Goal: Task Accomplishment & Management: Use online tool/utility

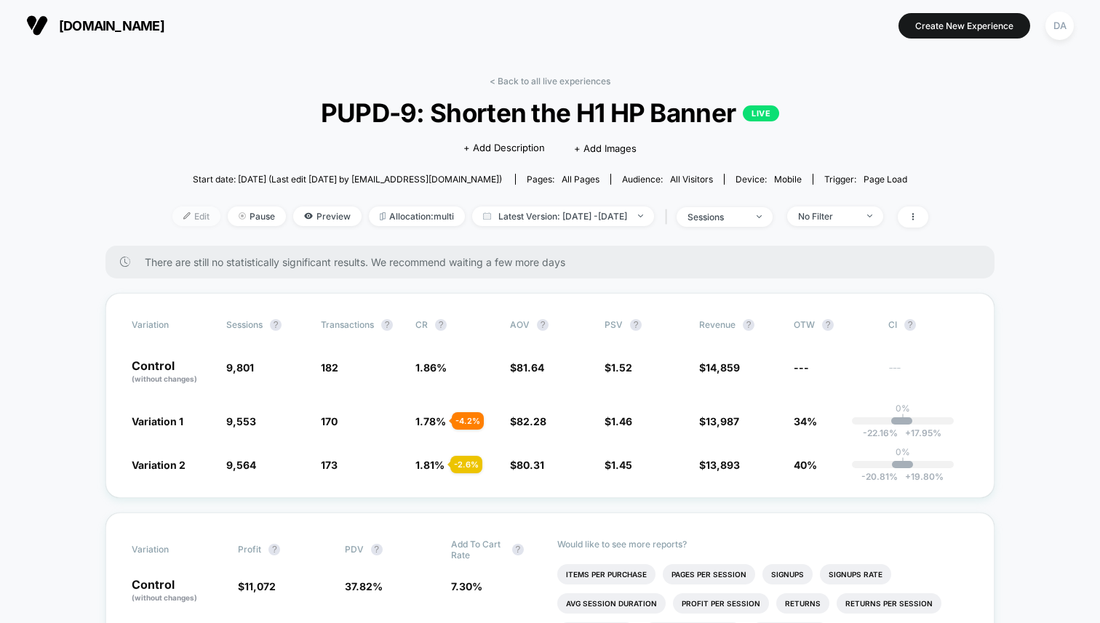
click at [174, 218] on span "Edit" at bounding box center [196, 217] width 48 height 20
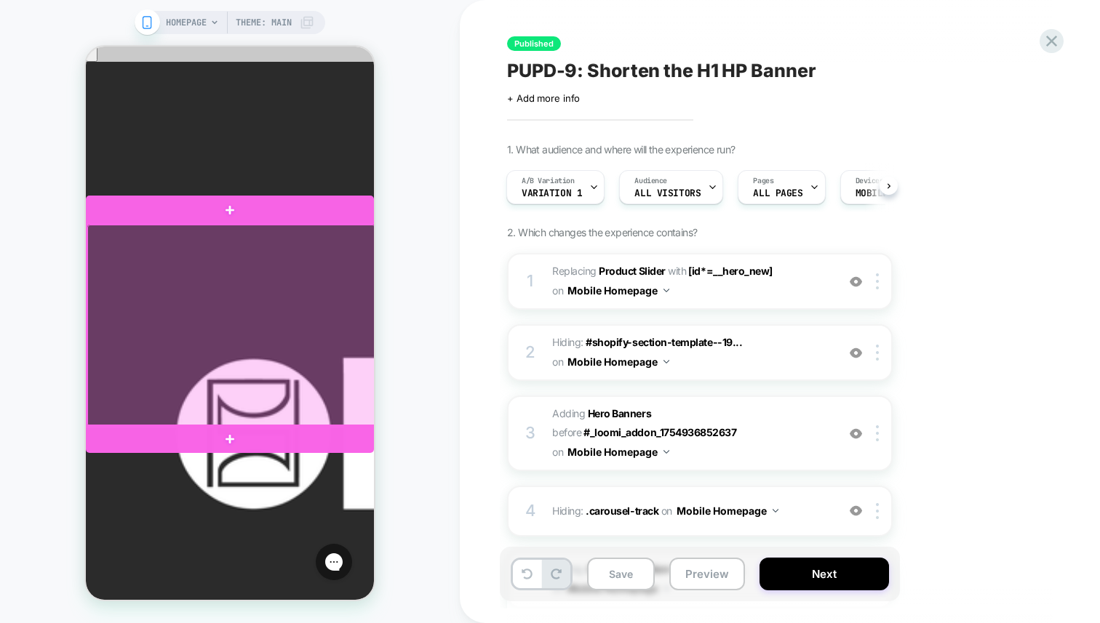
click at [258, 280] on div at bounding box center [231, 326] width 288 height 202
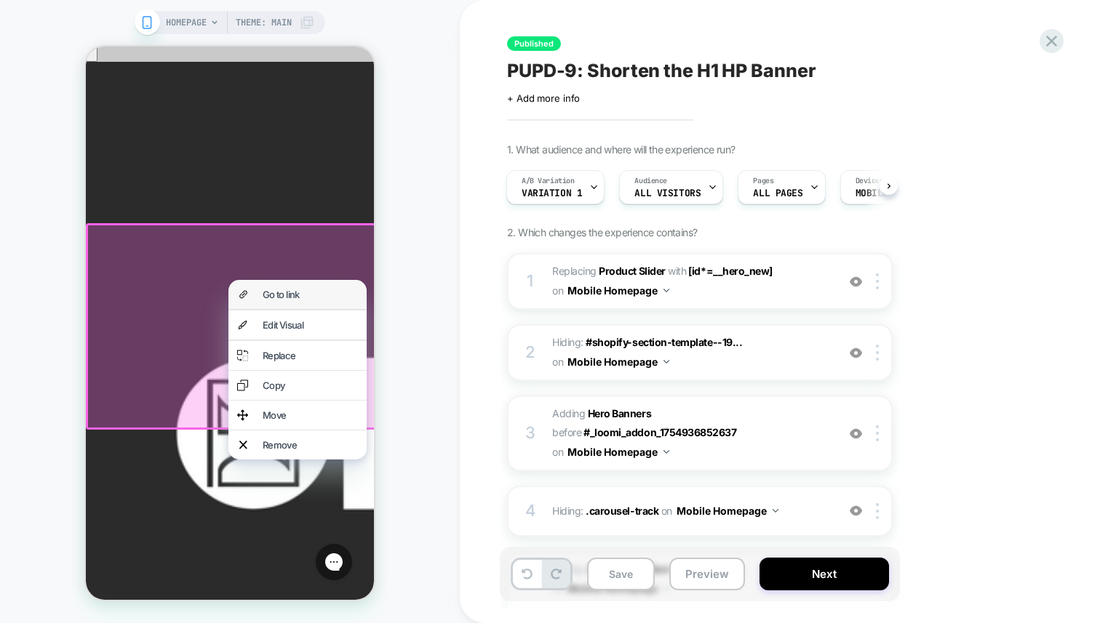
click at [277, 298] on div "Go to link" at bounding box center [310, 295] width 95 height 12
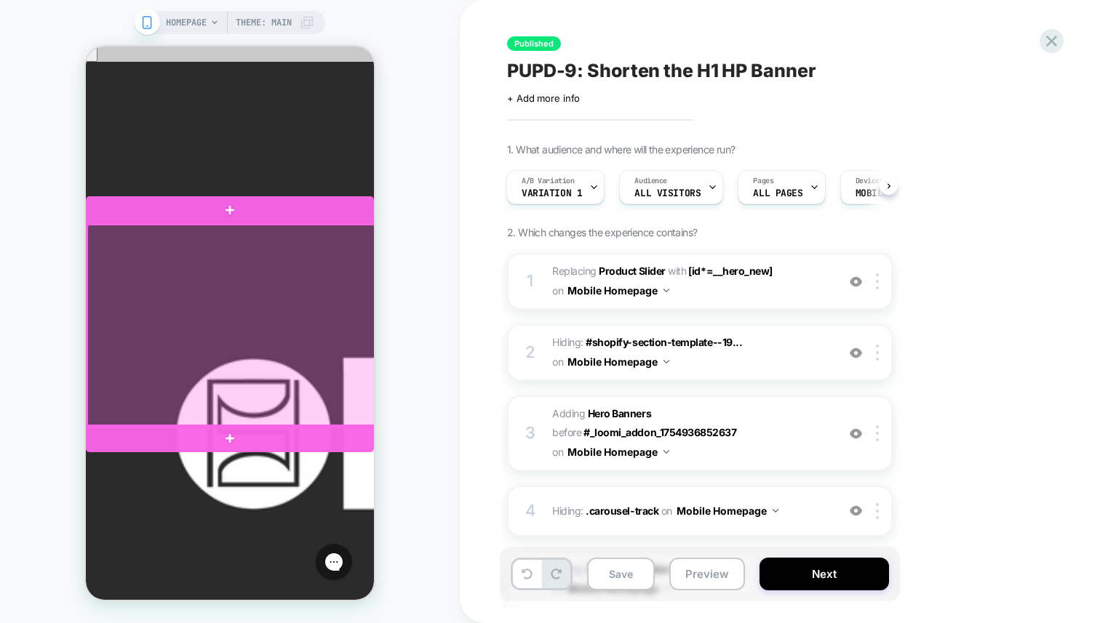
click at [282, 323] on div at bounding box center [231, 326] width 288 height 202
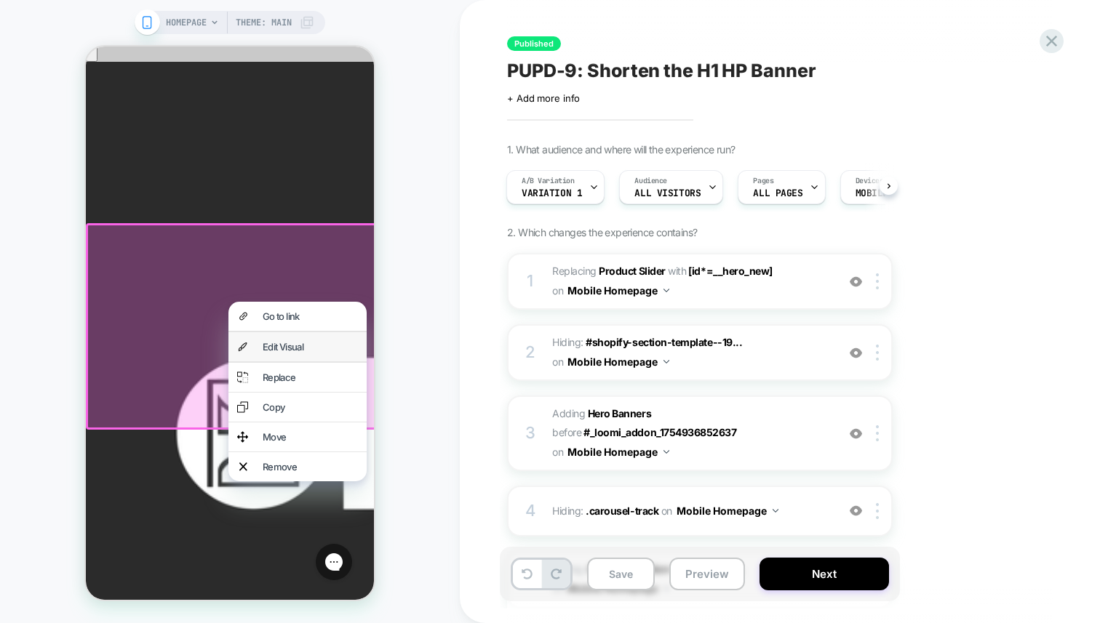
click at [288, 346] on div "Edit Visual" at bounding box center [297, 346] width 138 height 29
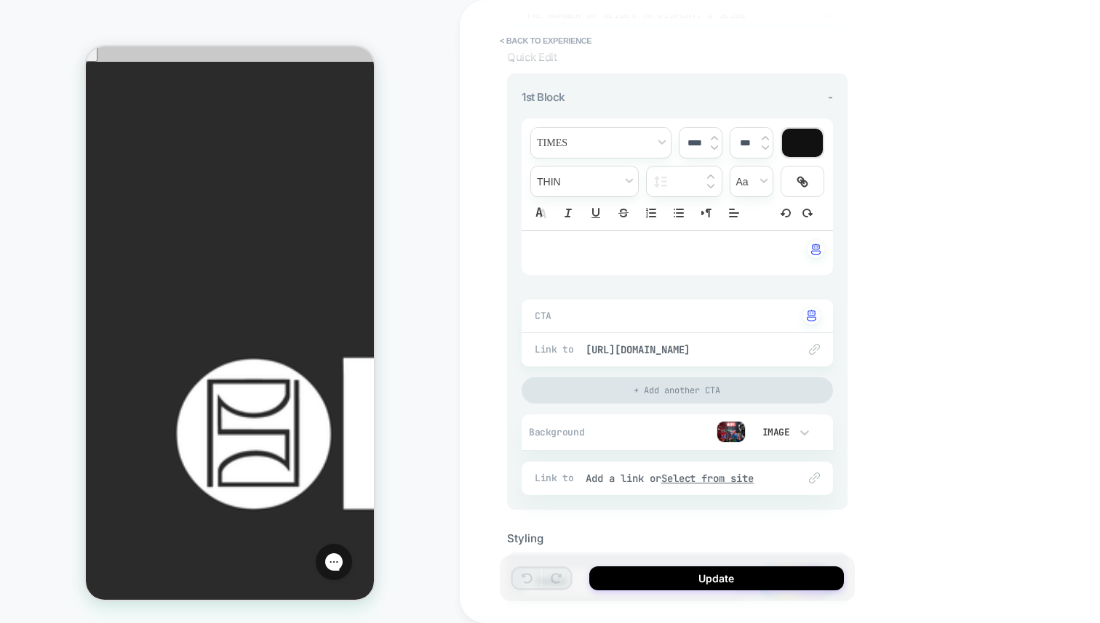
scroll to position [145, 0]
click at [661, 340] on span "[URL][DOMAIN_NAME]" at bounding box center [685, 346] width 198 height 13
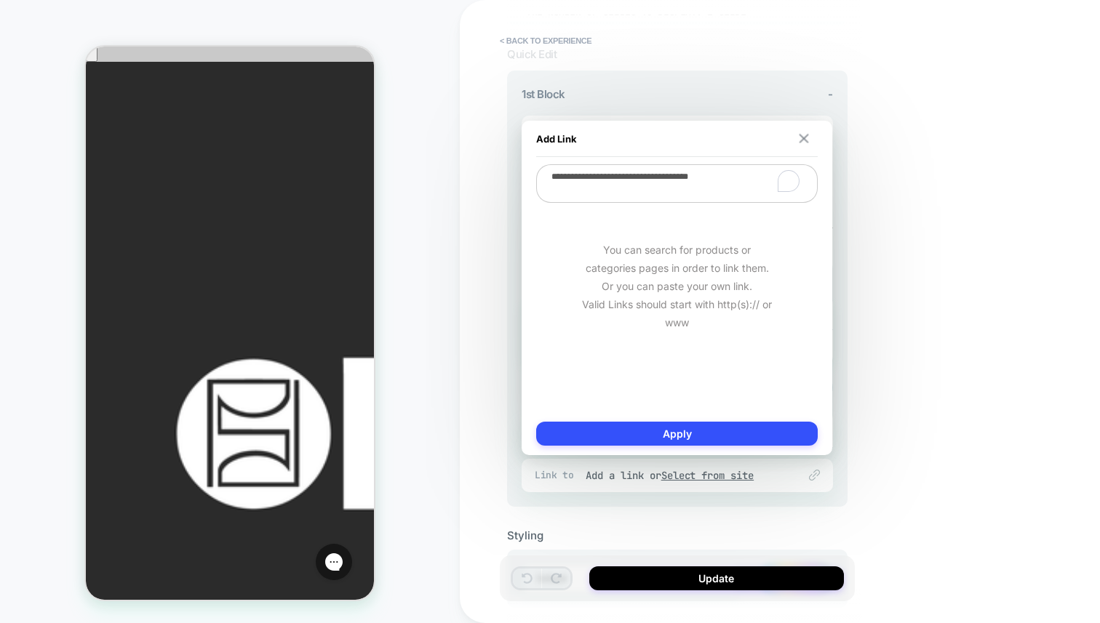
click at [810, 134] on button at bounding box center [804, 139] width 14 height 10
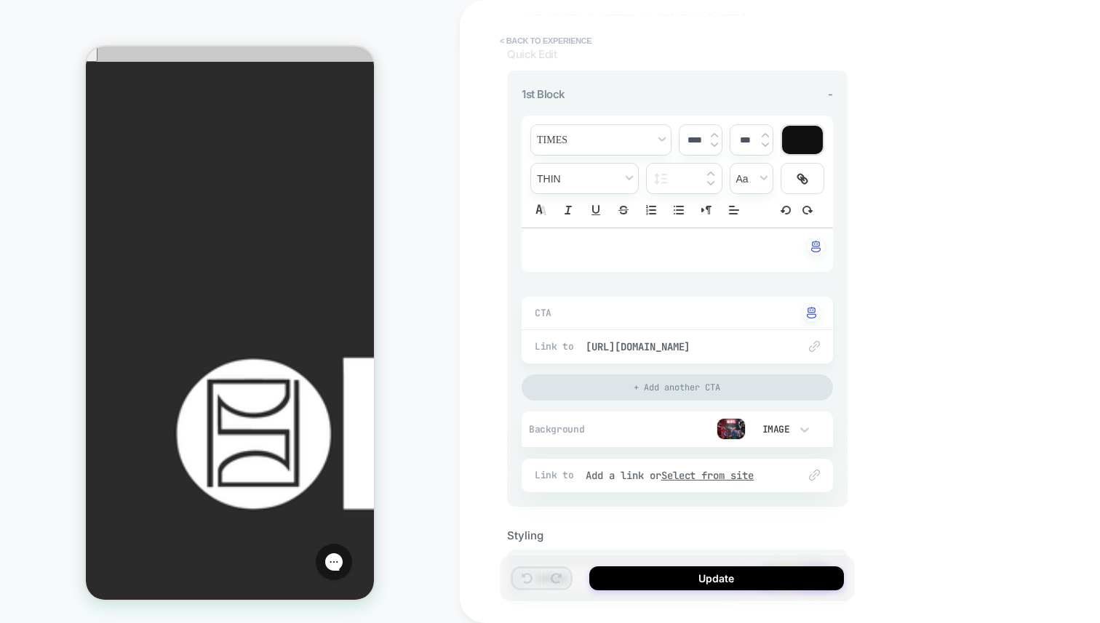
click at [506, 40] on button "< Back to experience" at bounding box center [545, 40] width 106 height 23
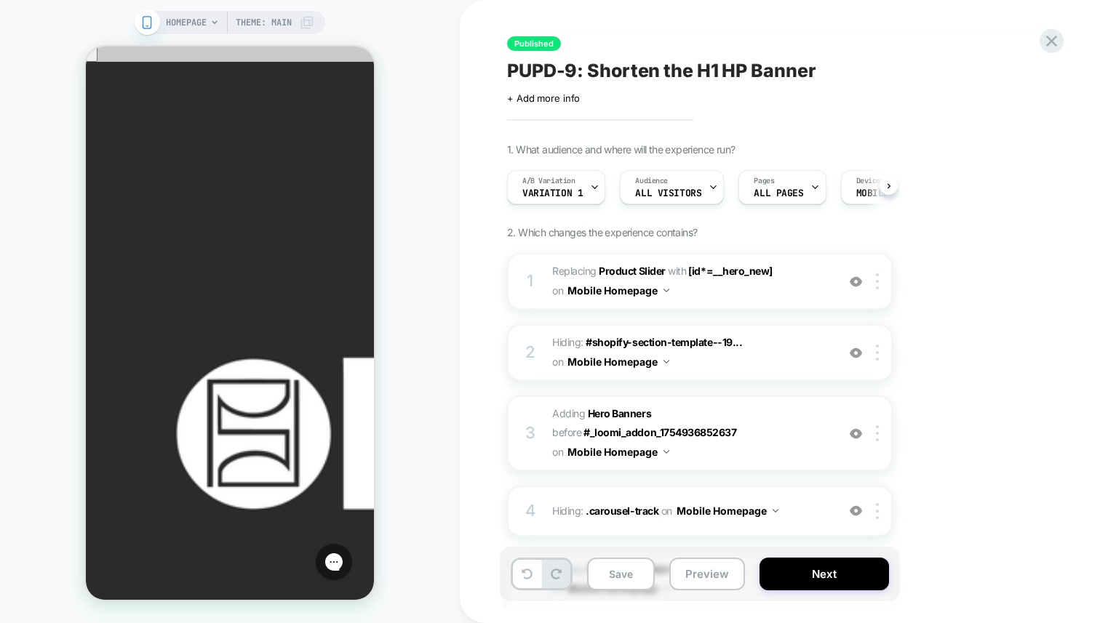
scroll to position [0, 1]
click at [562, 188] on span "Variation 1" at bounding box center [552, 193] width 60 height 10
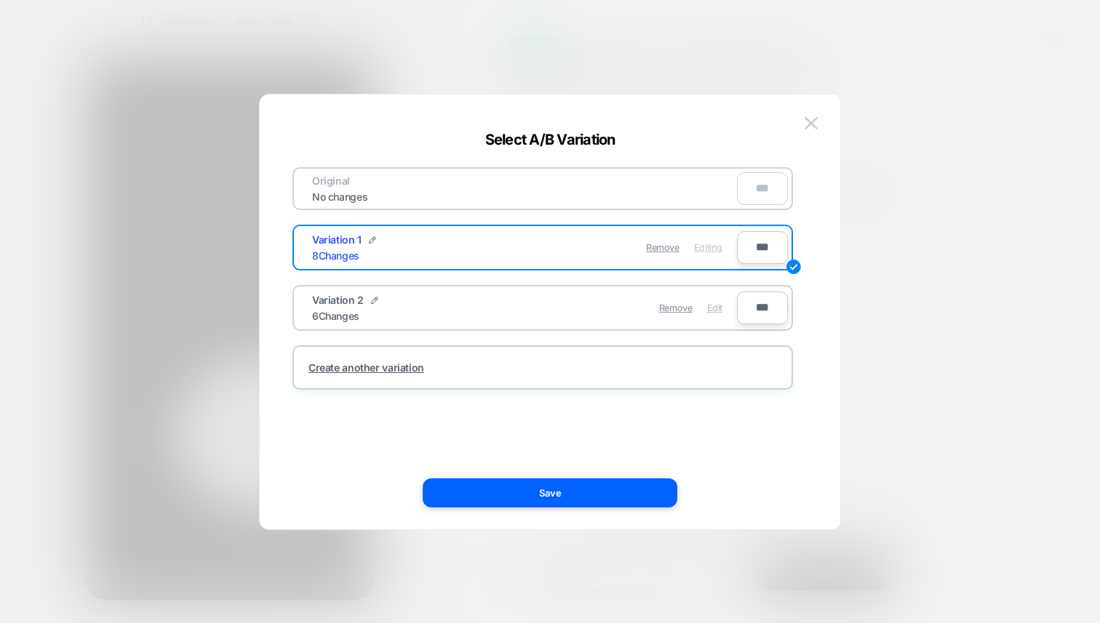
click at [714, 311] on span "Edit" at bounding box center [714, 308] width 15 height 11
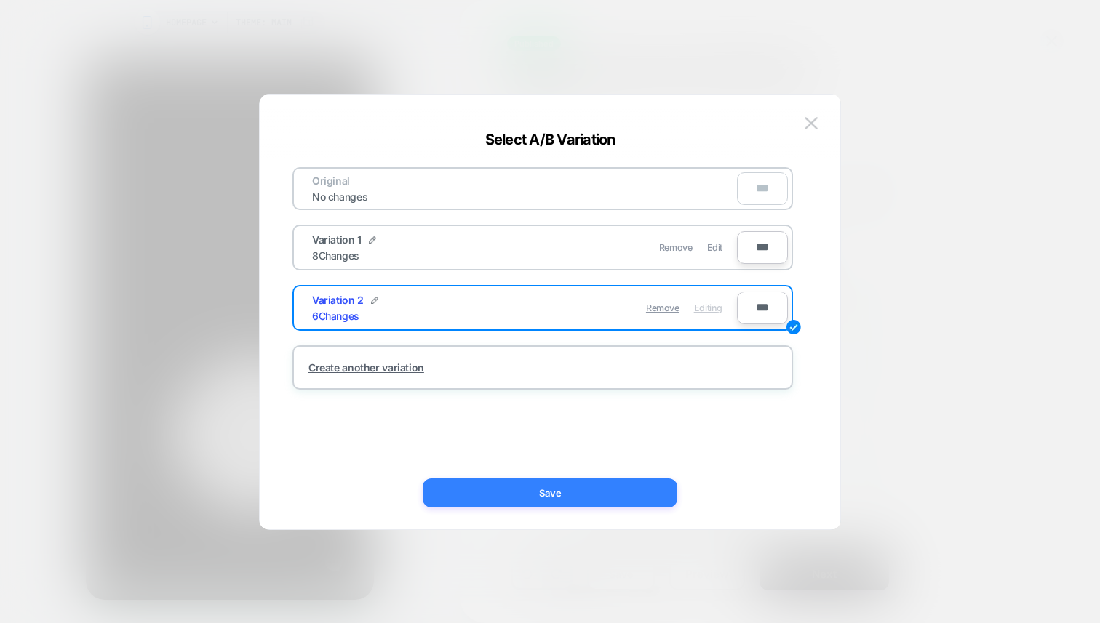
click at [557, 490] on button "Save" at bounding box center [550, 493] width 255 height 29
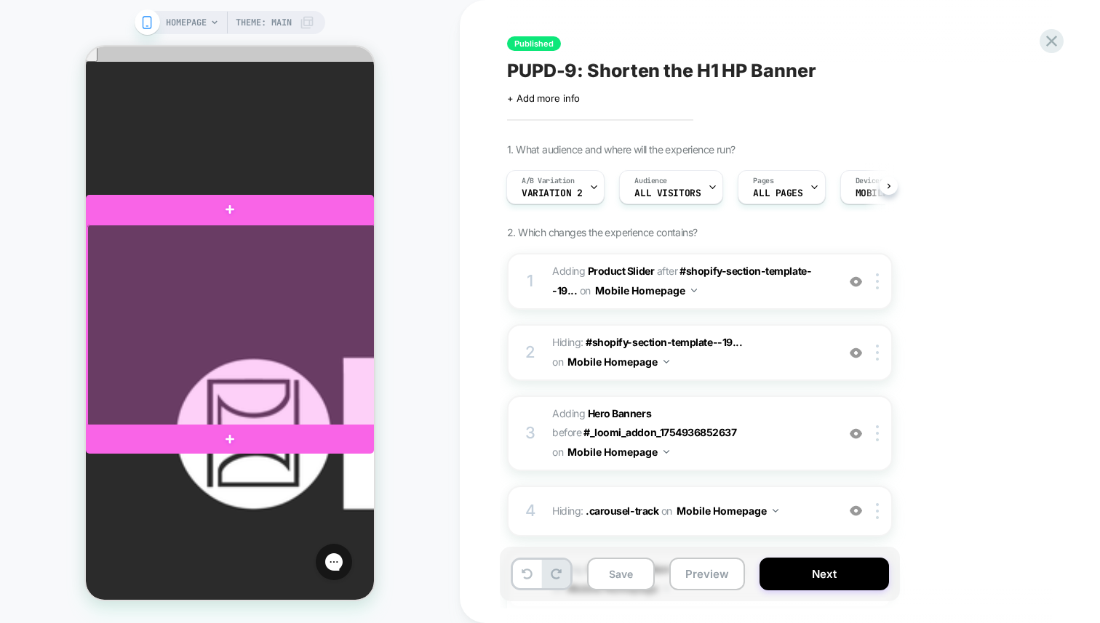
click at [267, 274] on div at bounding box center [231, 326] width 288 height 202
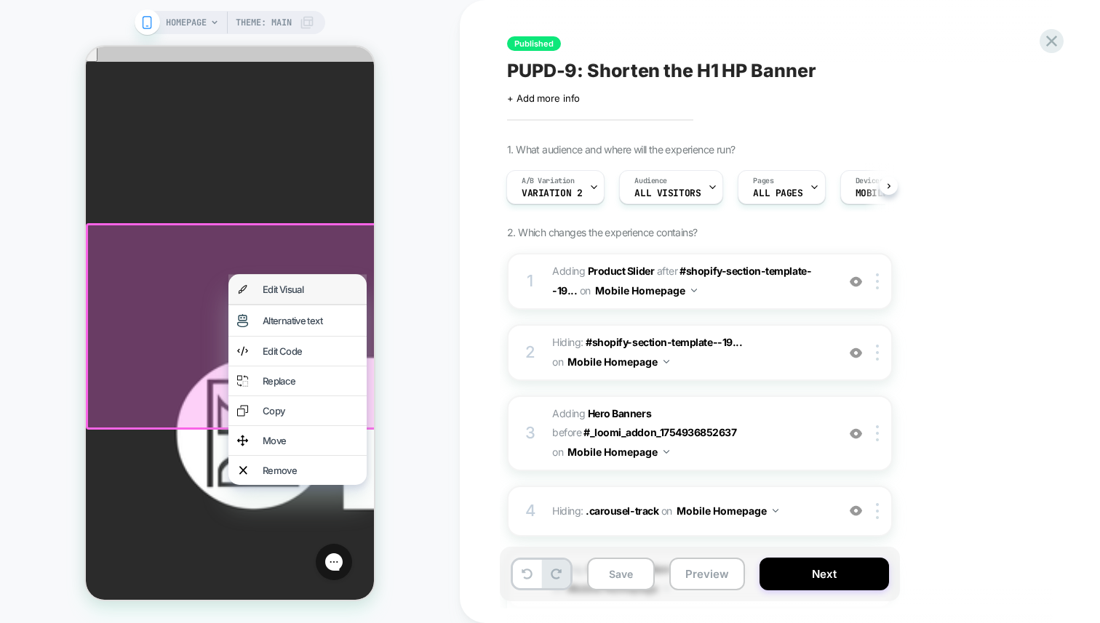
click at [288, 291] on div "Edit Visual" at bounding box center [310, 290] width 95 height 12
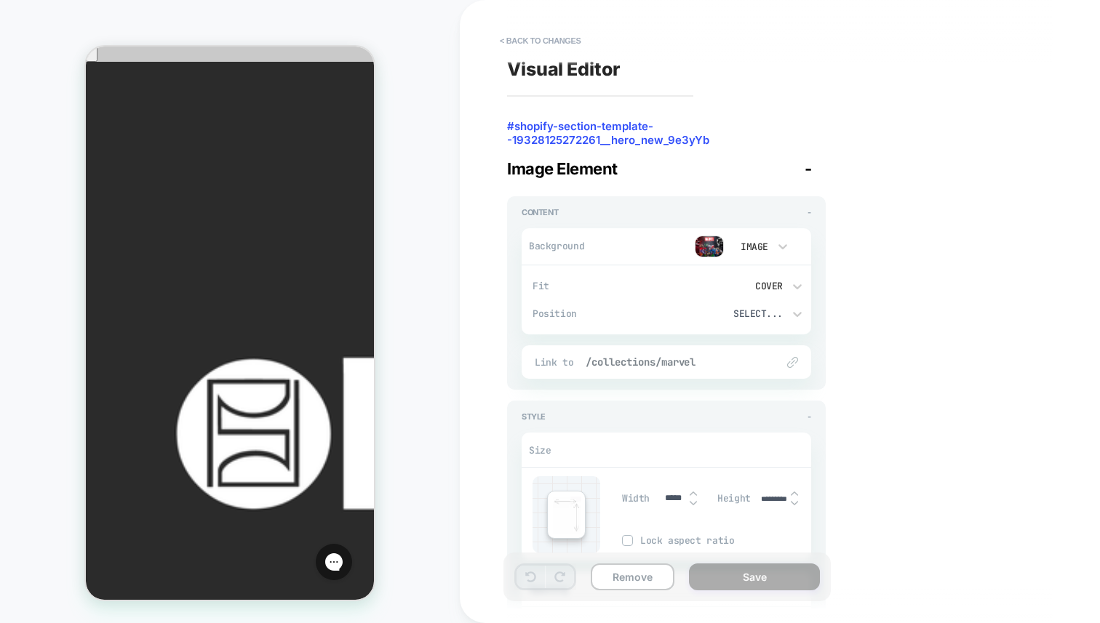
click at [662, 358] on span "/collections/marvel" at bounding box center [674, 362] width 176 height 13
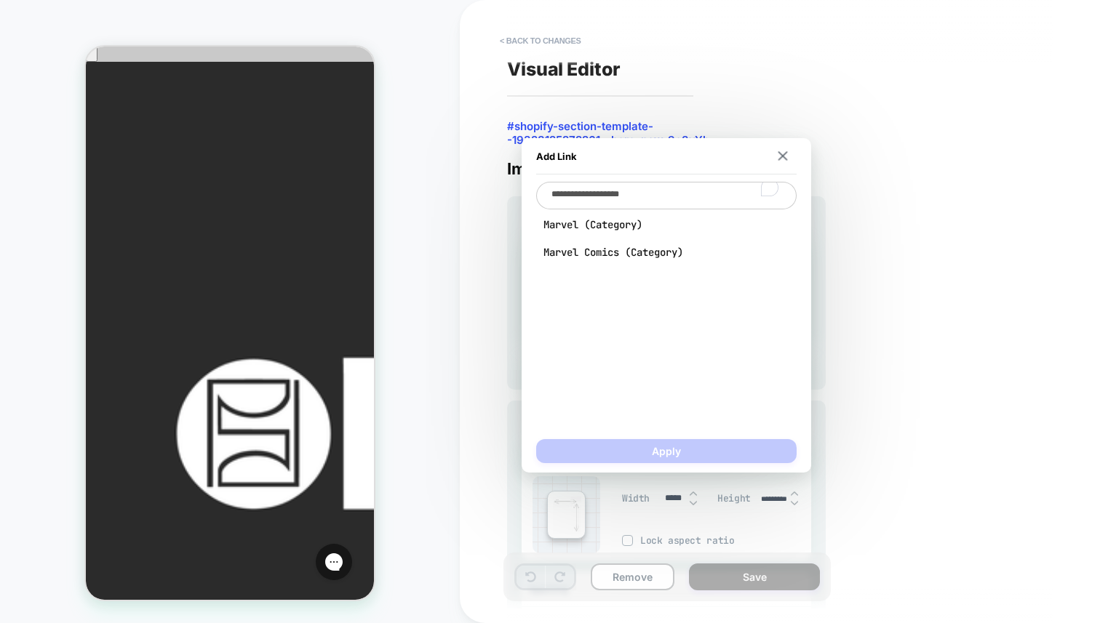
click at [657, 202] on textarea "**********" at bounding box center [666, 196] width 260 height 28
paste textarea "**********"
type textarea "*"
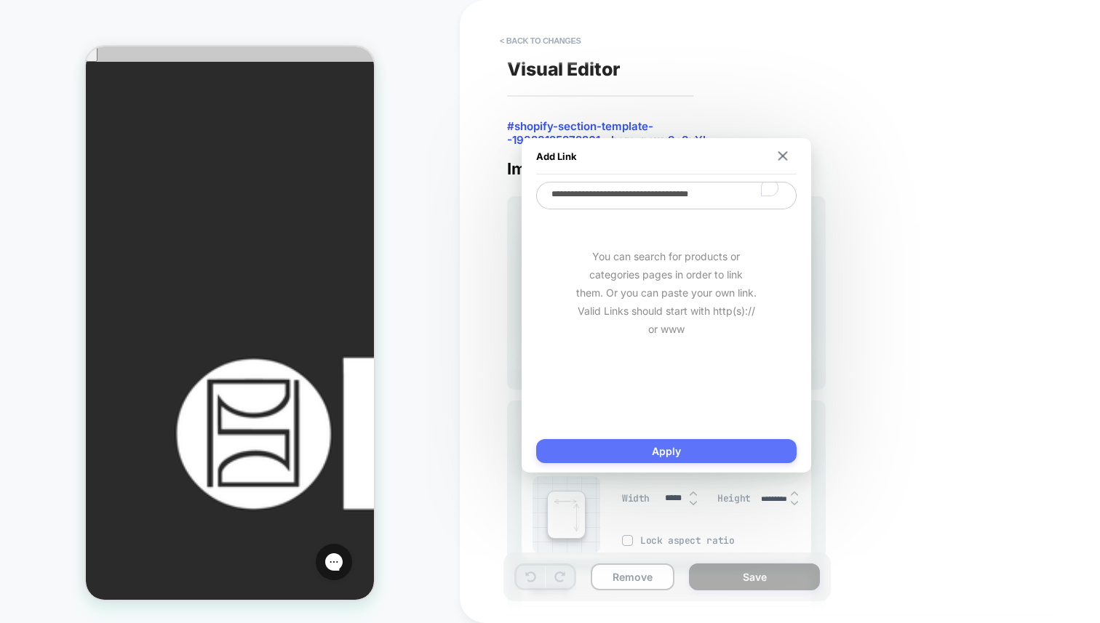
type textarea "**********"
click at [654, 451] on button "Apply" at bounding box center [666, 451] width 260 height 24
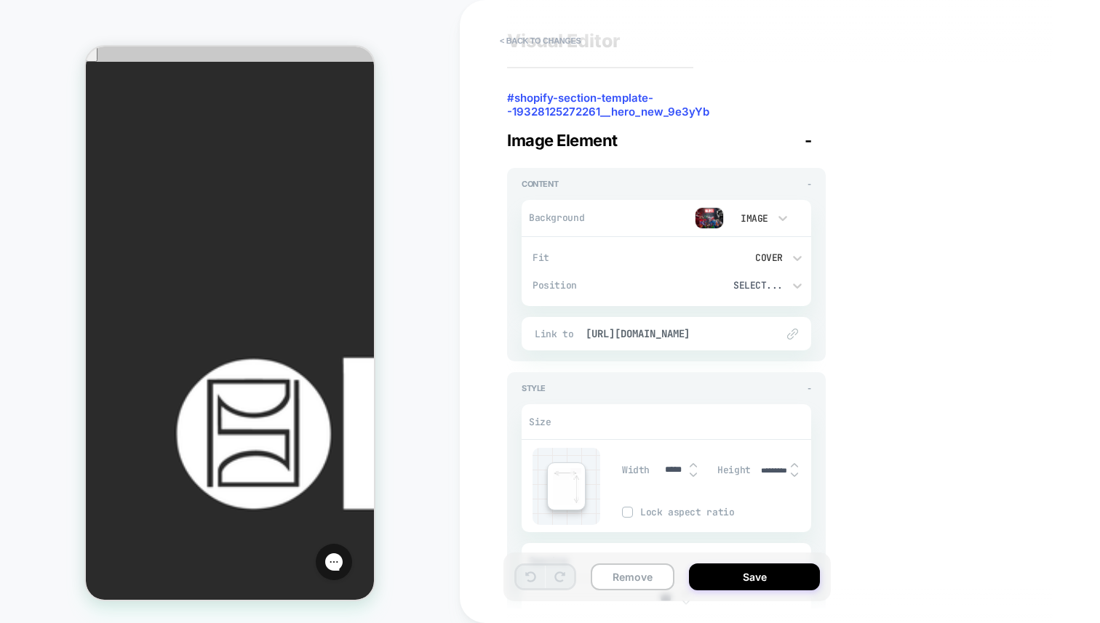
scroll to position [0, 0]
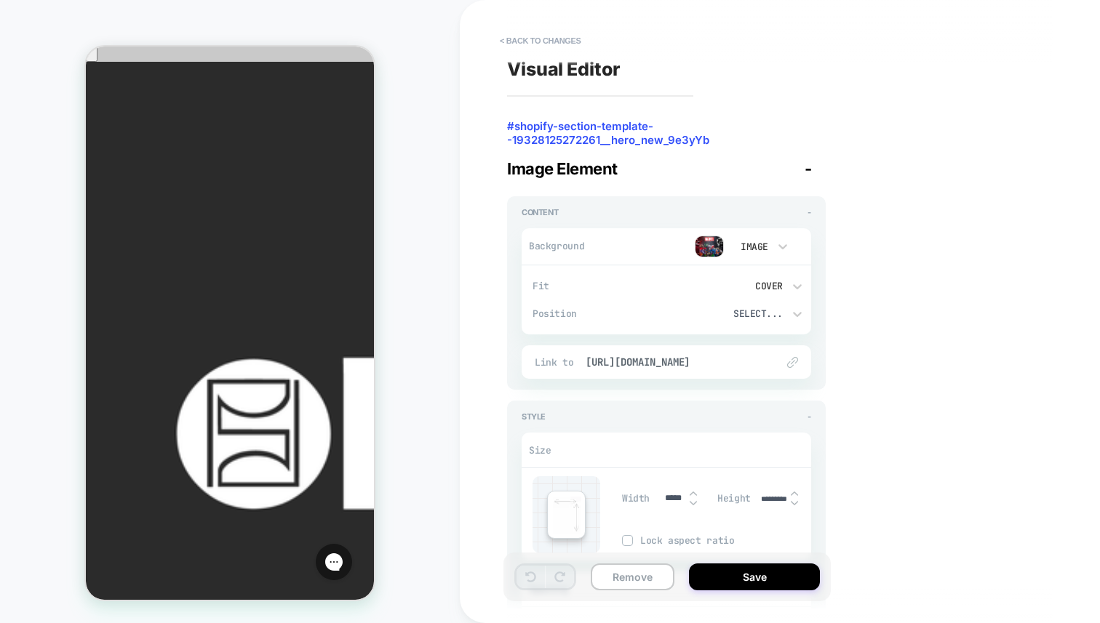
click at [711, 239] on img at bounding box center [709, 247] width 29 height 22
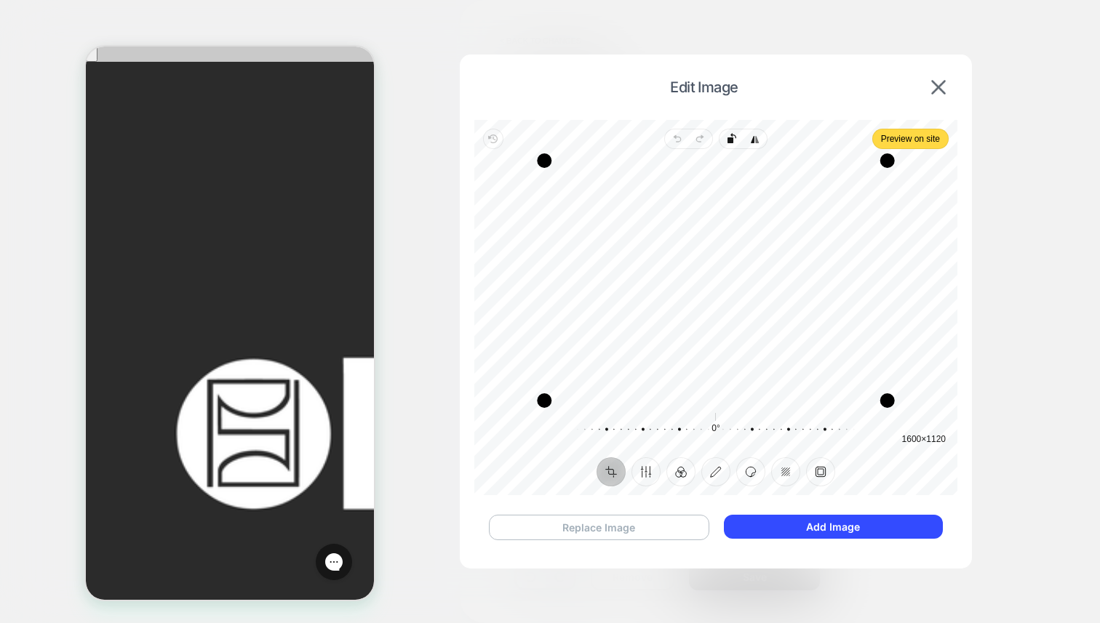
click at [573, 526] on button "Replace Image" at bounding box center [599, 527] width 220 height 25
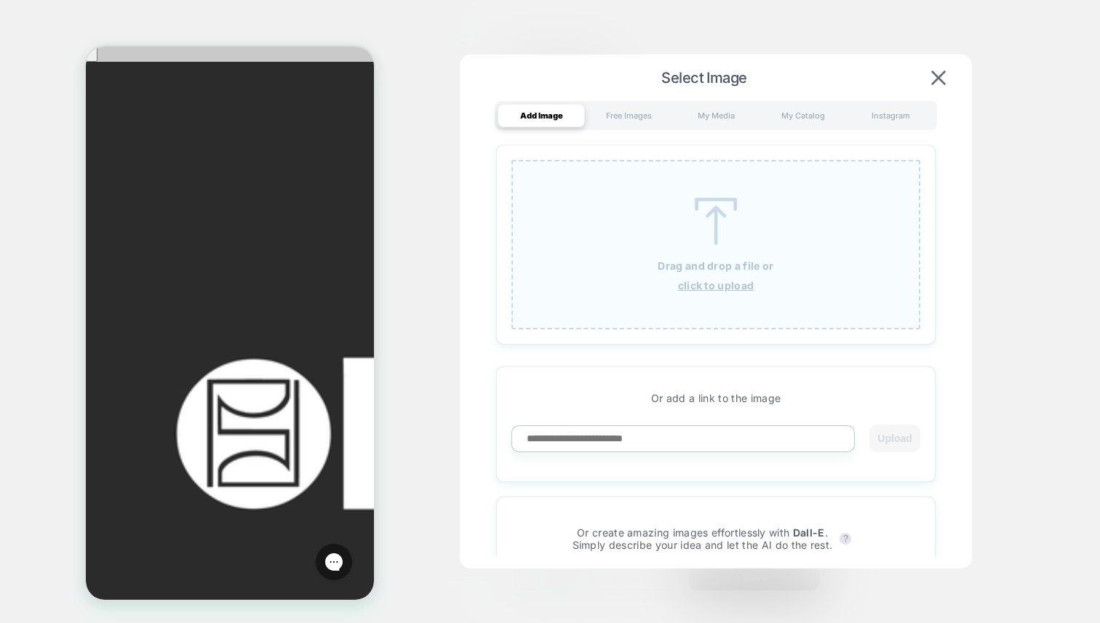
click at [709, 289] on u "click to upload" at bounding box center [716, 285] width 76 height 12
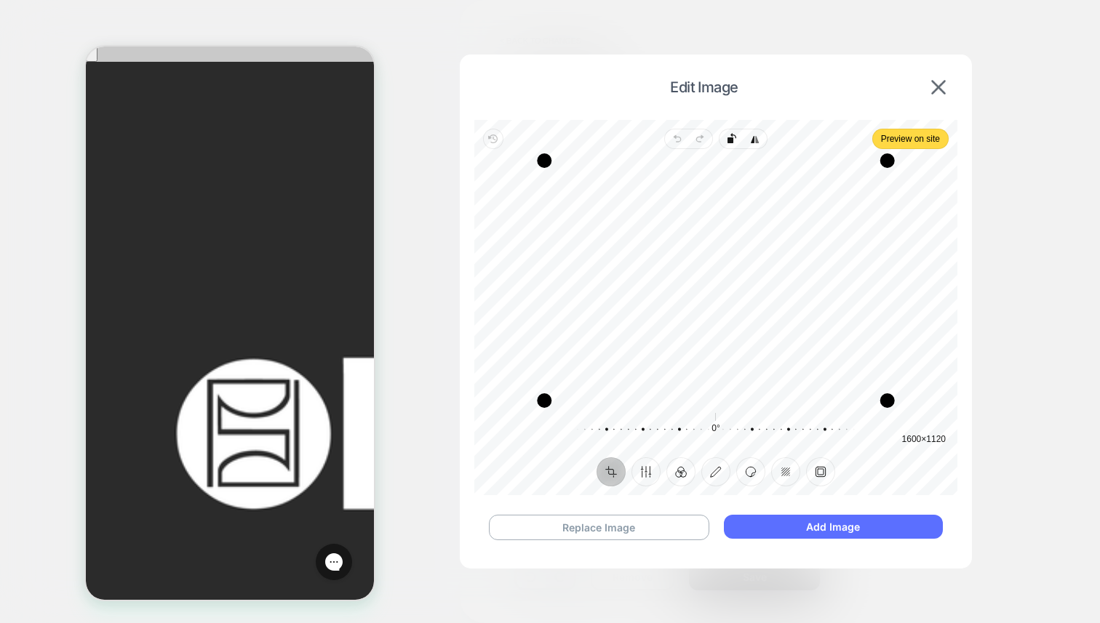
click at [803, 529] on button "Add Image" at bounding box center [833, 527] width 219 height 24
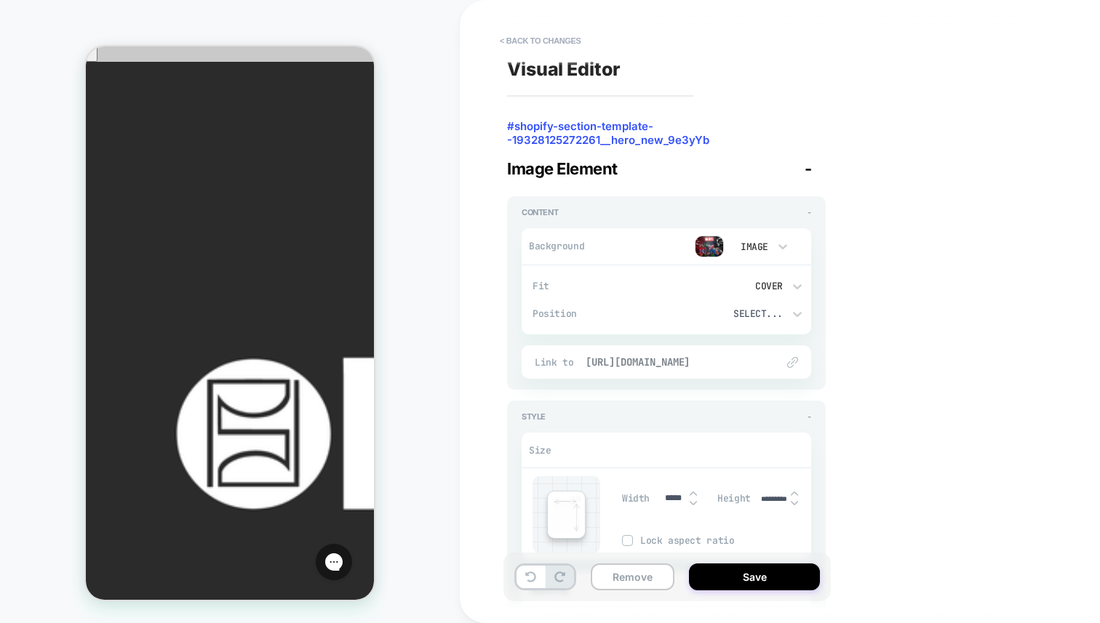
click at [730, 362] on span "[URL][DOMAIN_NAME]" at bounding box center [674, 362] width 176 height 13
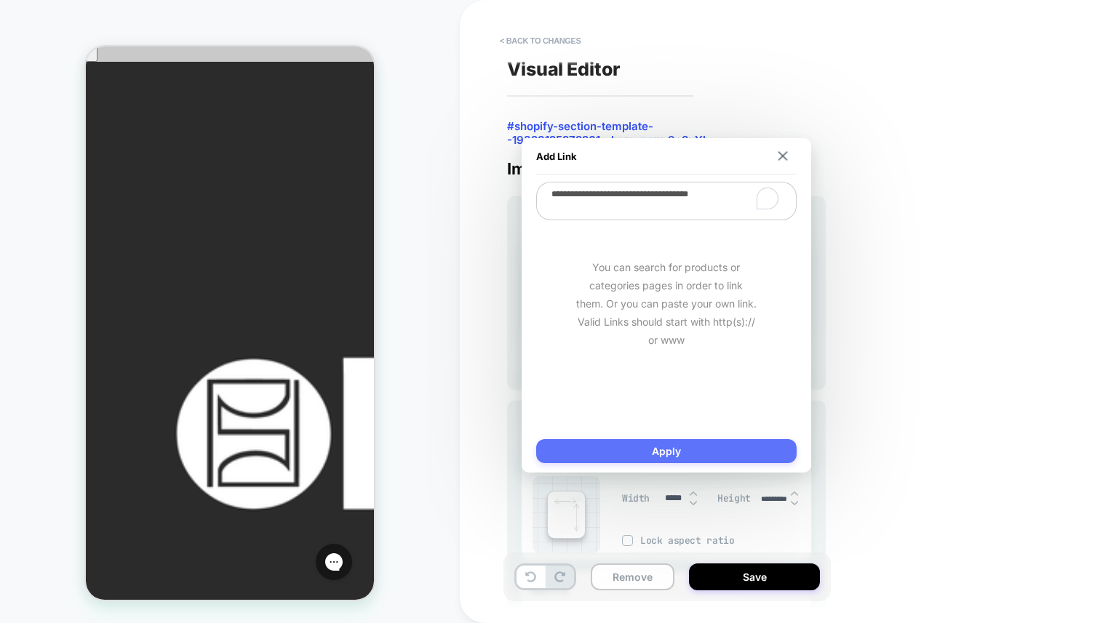
click at [721, 448] on button "Apply" at bounding box center [666, 451] width 260 height 24
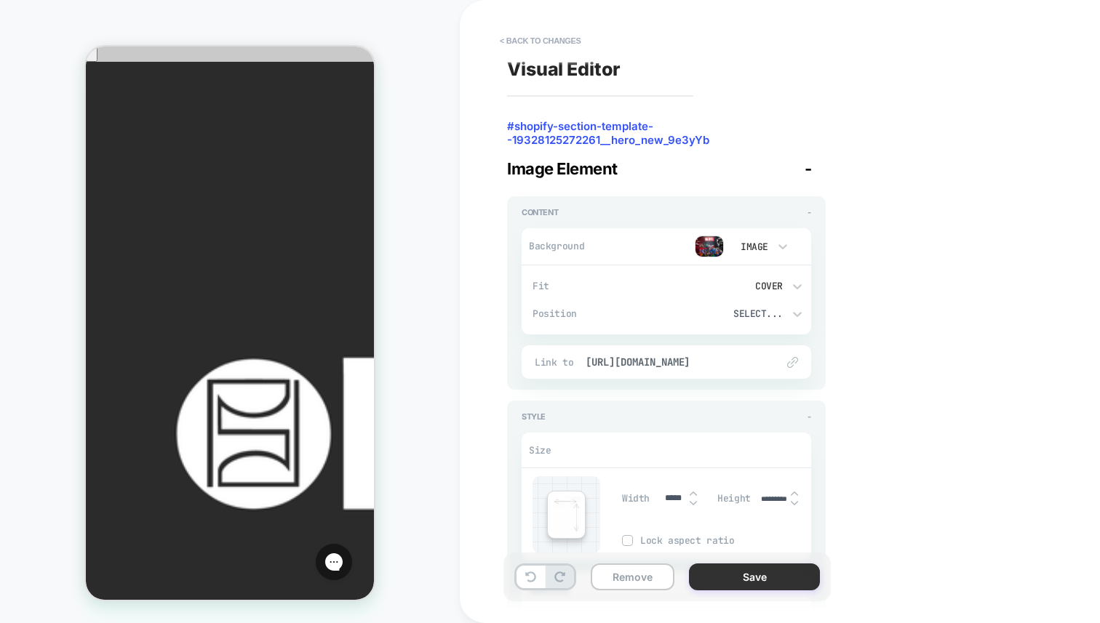
click at [746, 578] on button "Save" at bounding box center [754, 577] width 131 height 27
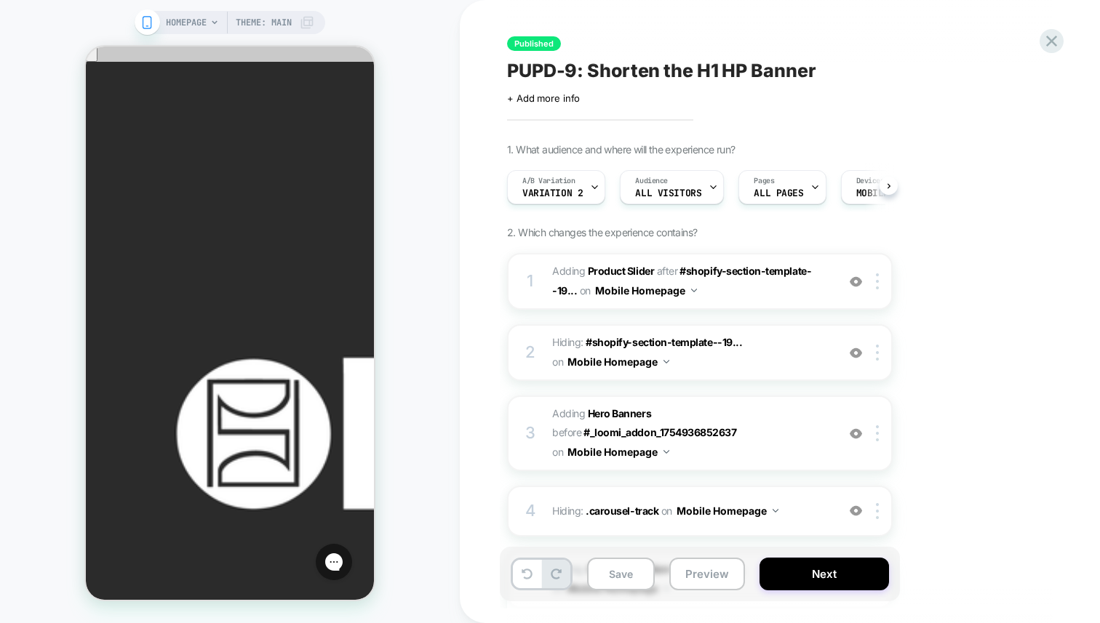
scroll to position [0, 1]
click at [635, 565] on button "Save" at bounding box center [621, 574] width 68 height 33
click at [802, 565] on button "Next" at bounding box center [823, 574] width 129 height 33
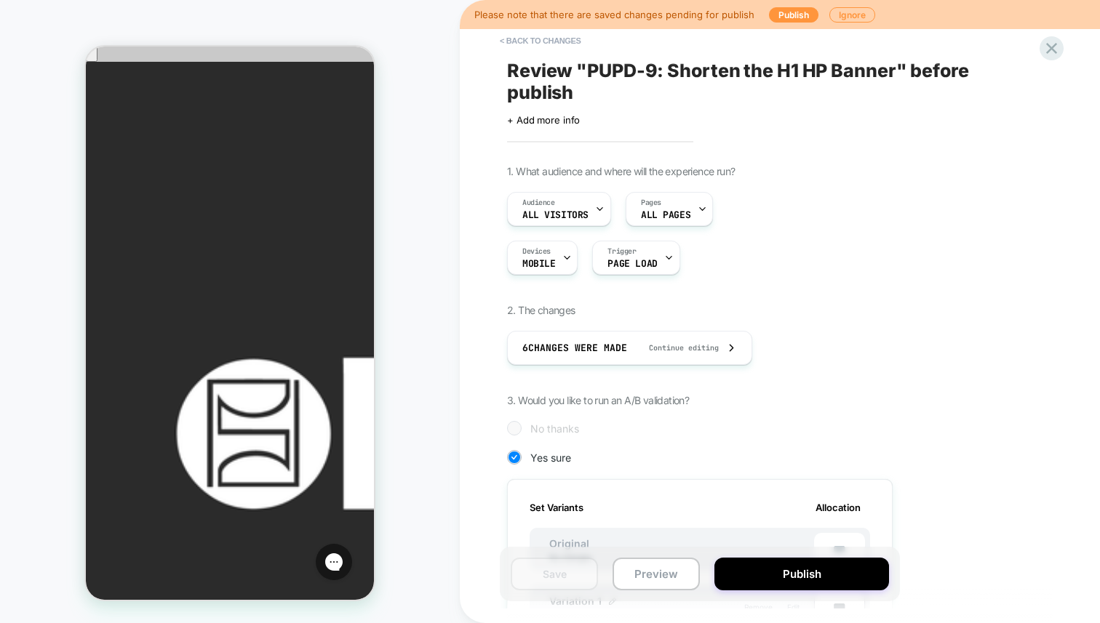
scroll to position [0, 1]
click at [805, 573] on button "Publish" at bounding box center [801, 574] width 175 height 33
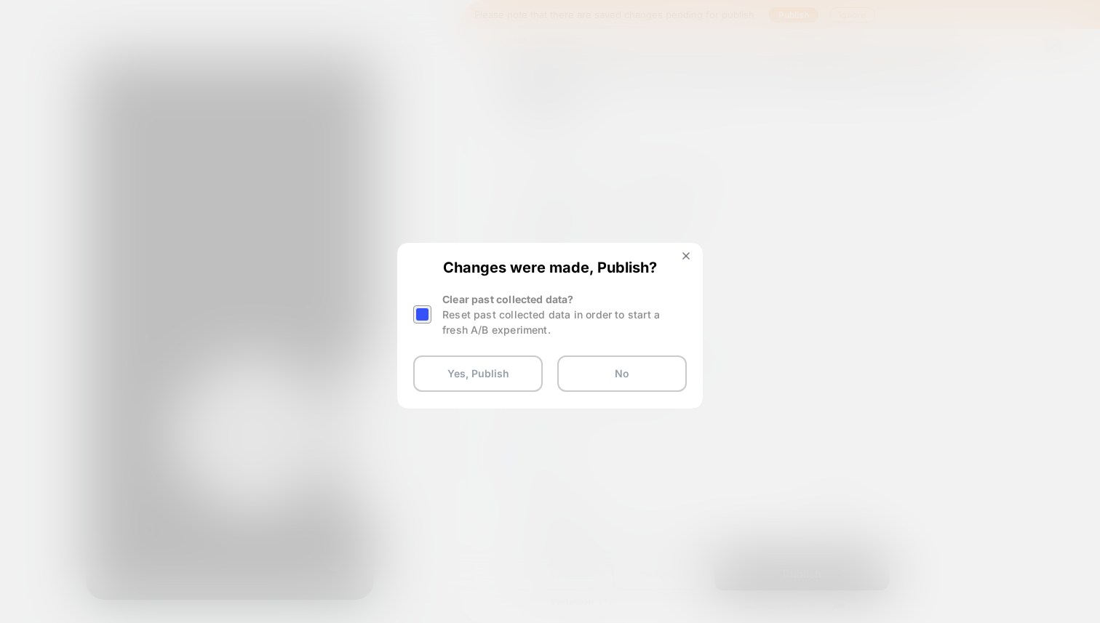
click at [425, 314] on div at bounding box center [422, 315] width 18 height 18
click at [511, 322] on div "Reset past collected data in order to start a fresh A/B experiment." at bounding box center [564, 322] width 244 height 31
click at [513, 367] on button "Yes, Publish" at bounding box center [477, 374] width 129 height 36
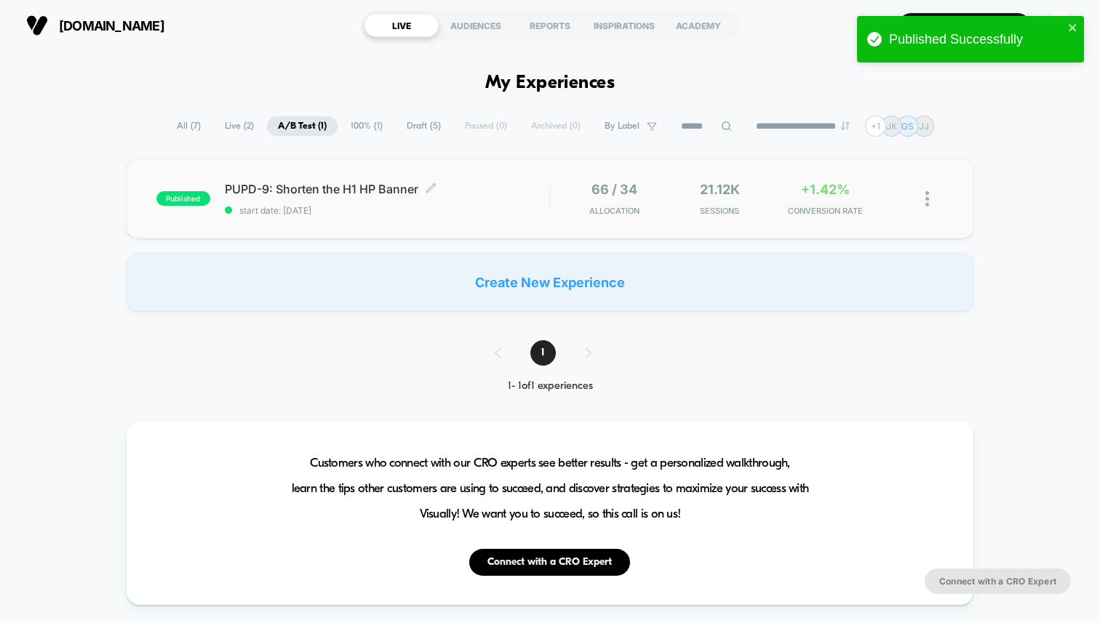
click at [366, 191] on span "PUPD-9: Shorten the H1 HP Banner Click to edit experience details" at bounding box center [387, 189] width 324 height 15
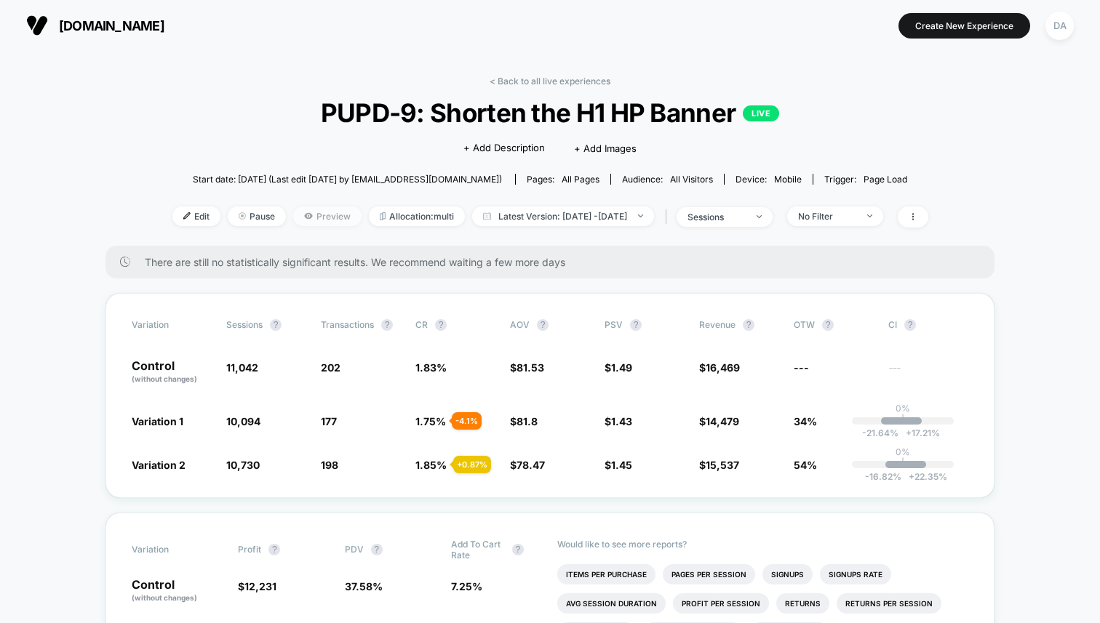
click at [302, 214] on span "Preview" at bounding box center [327, 217] width 68 height 20
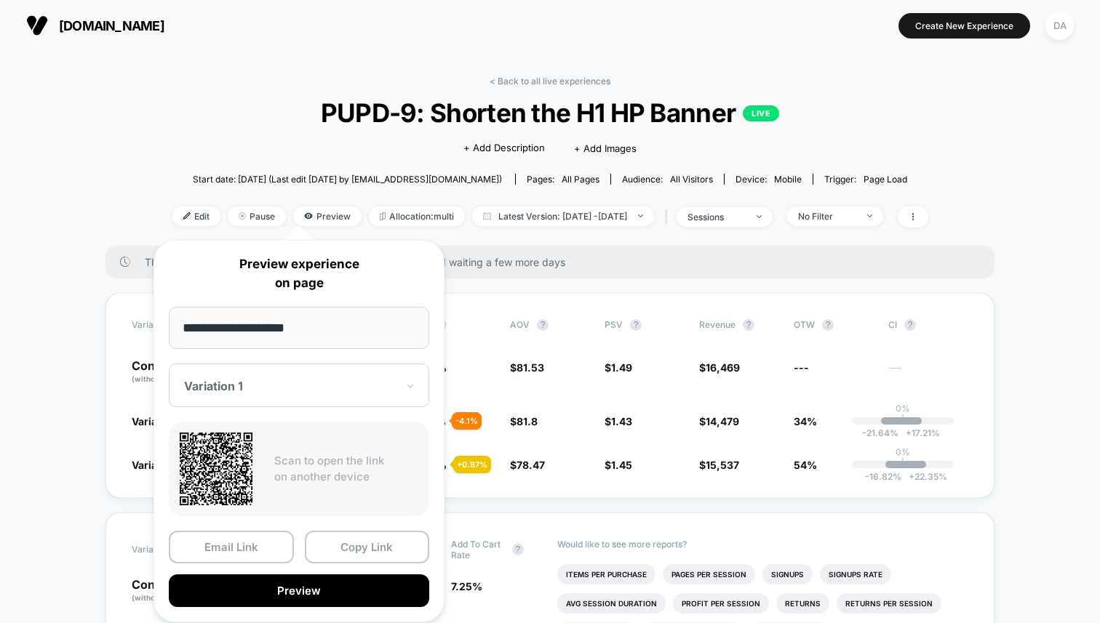
click at [306, 386] on div at bounding box center [290, 386] width 212 height 15
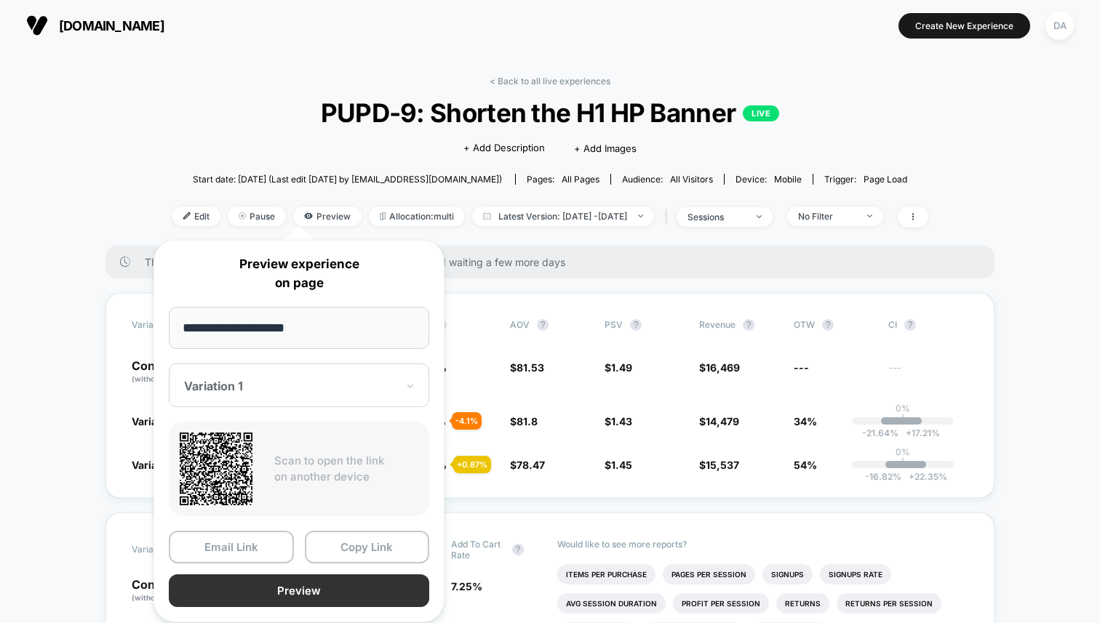
click at [333, 582] on button "Preview" at bounding box center [299, 591] width 260 height 33
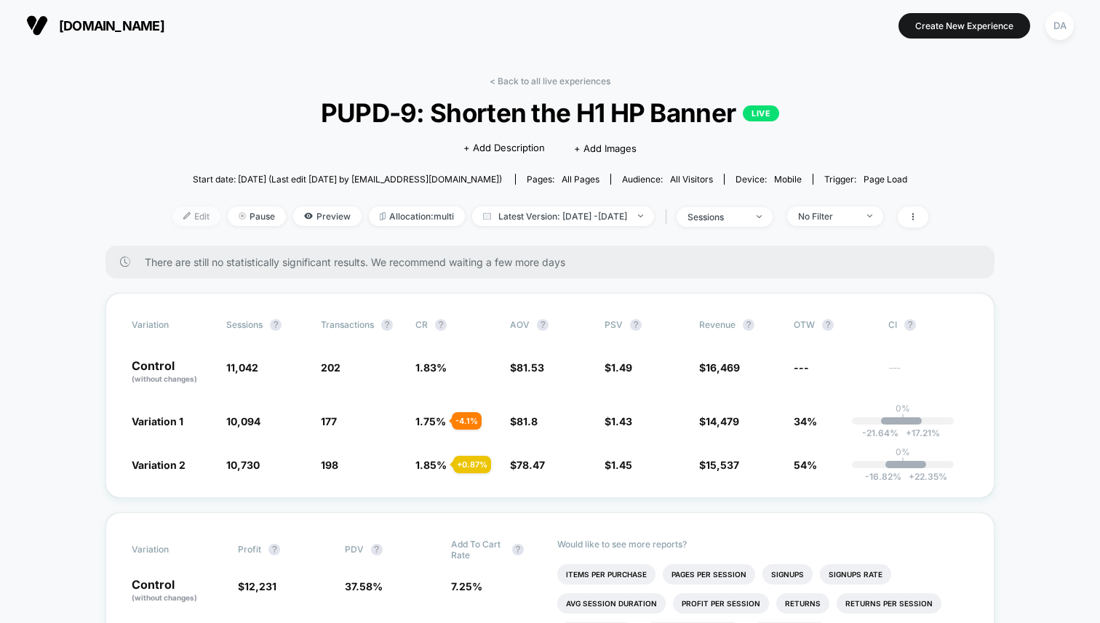
click at [174, 215] on span "Edit" at bounding box center [196, 217] width 48 height 20
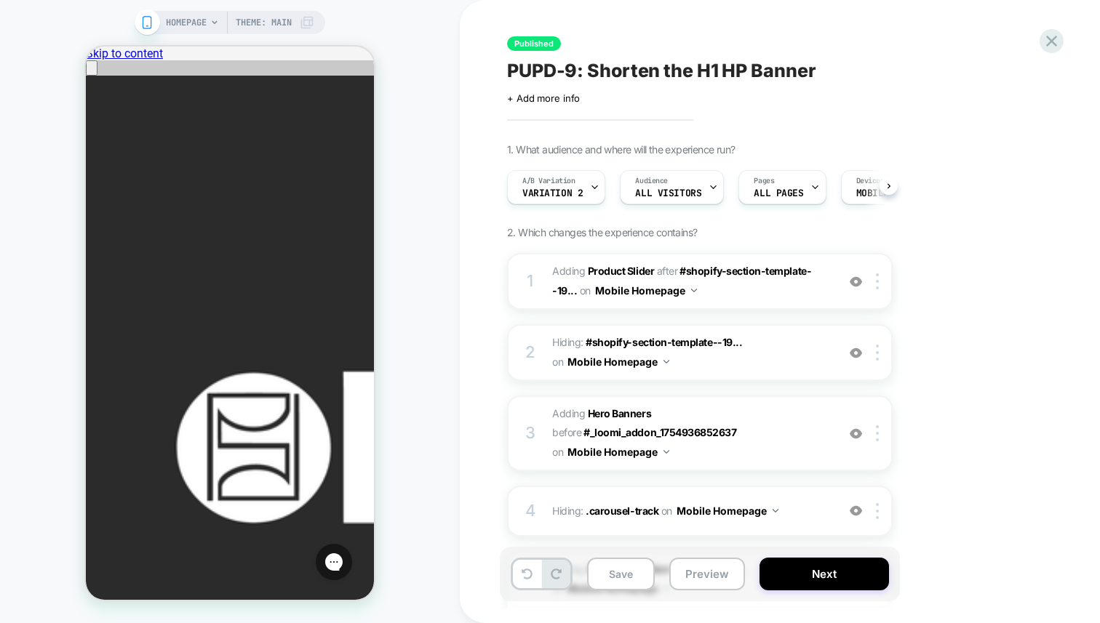
scroll to position [0, 1]
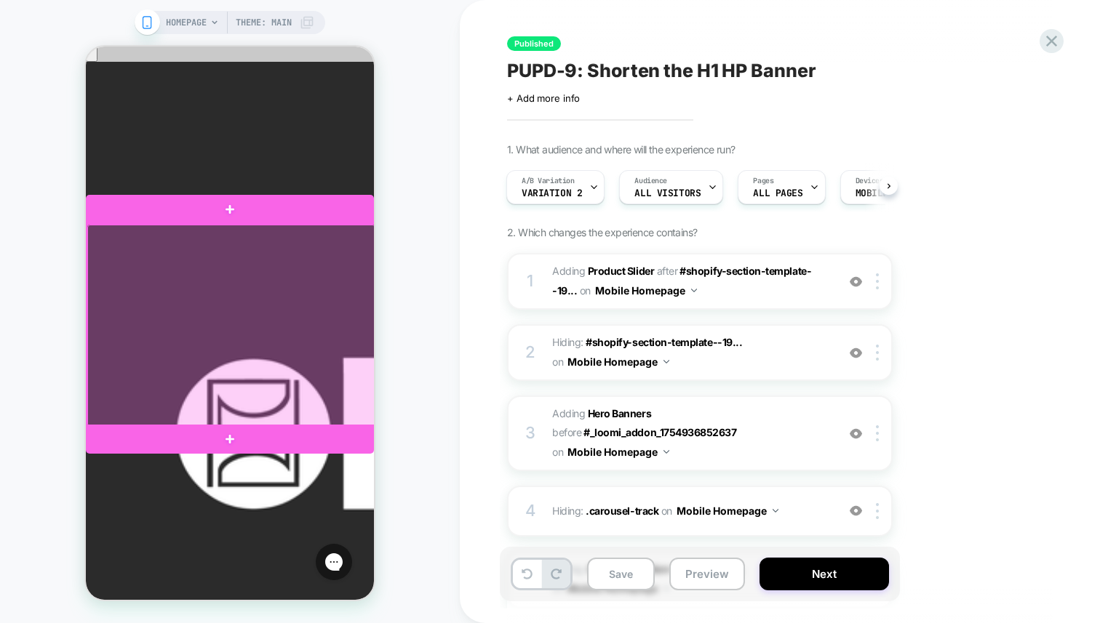
click at [332, 280] on div at bounding box center [231, 326] width 288 height 202
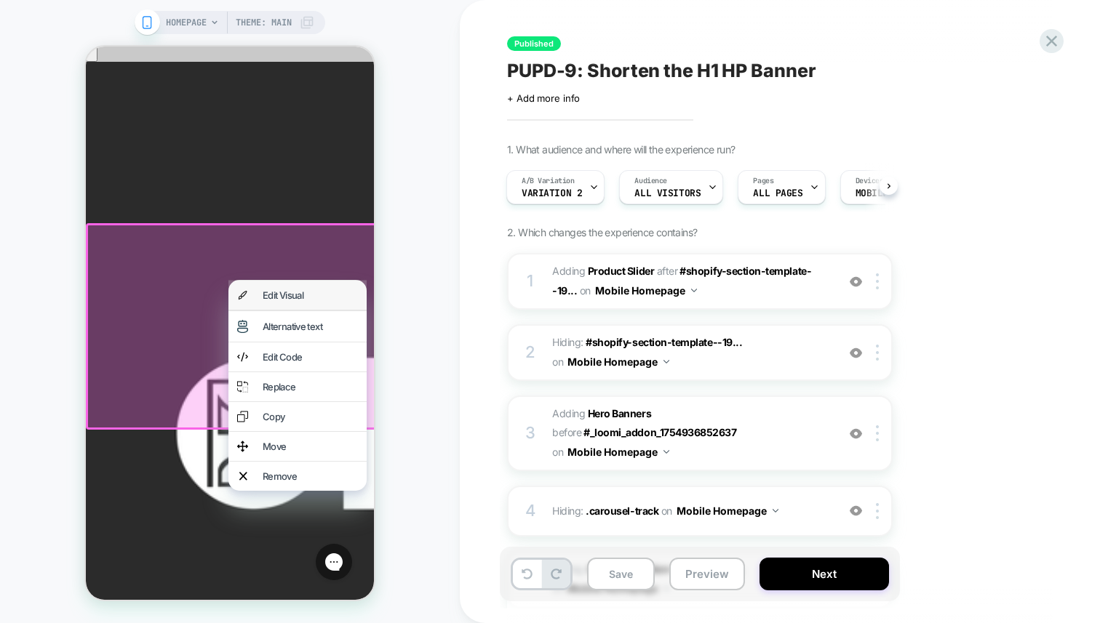
click at [322, 299] on div "Edit Visual" at bounding box center [310, 296] width 95 height 12
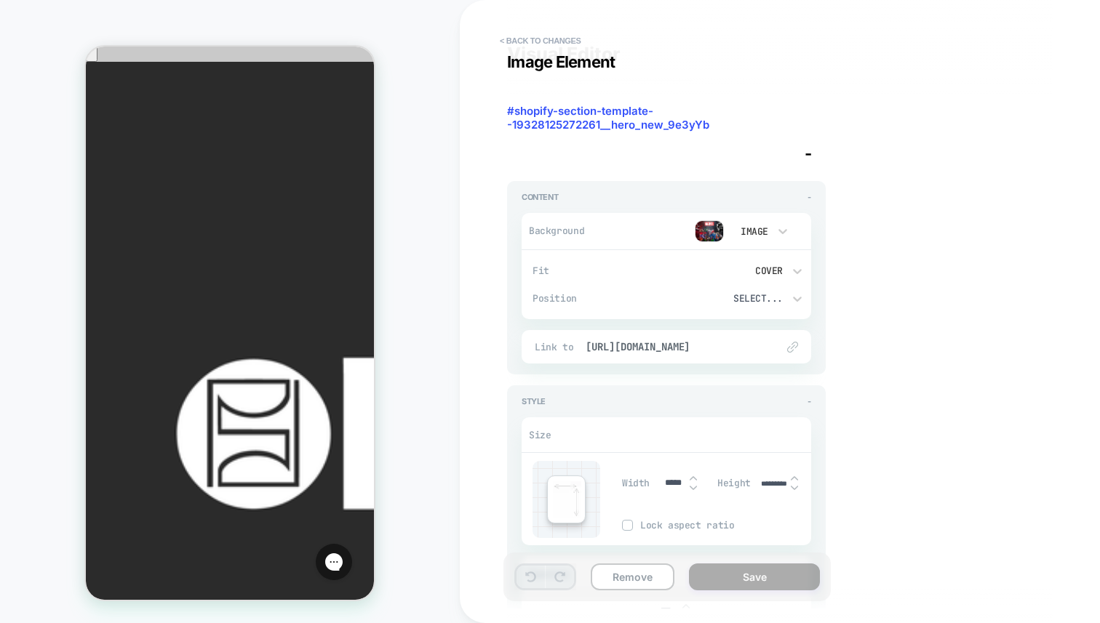
scroll to position [0, 0]
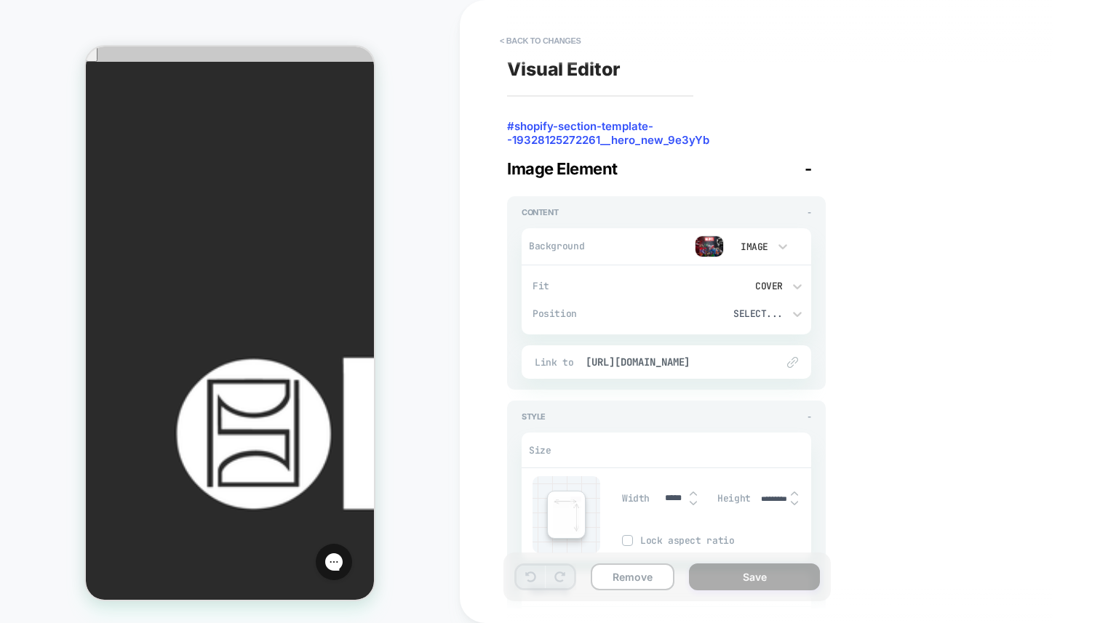
click at [793, 363] on img at bounding box center [792, 362] width 11 height 11
click at [758, 364] on span "[URL][DOMAIN_NAME]" at bounding box center [674, 362] width 176 height 13
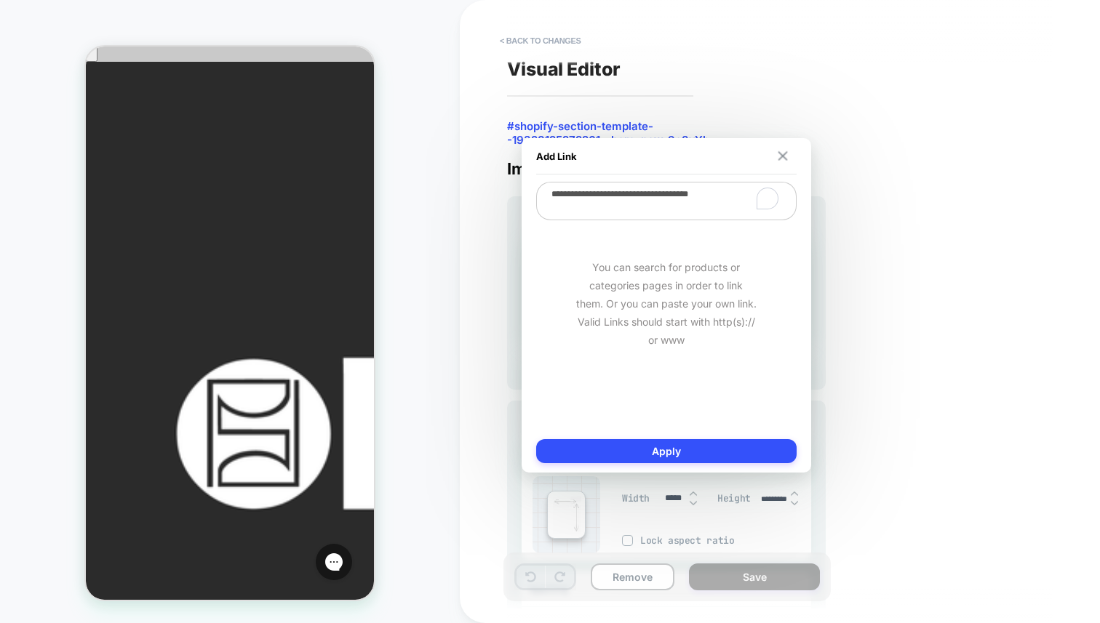
click at [786, 158] on img at bounding box center [782, 155] width 9 height 9
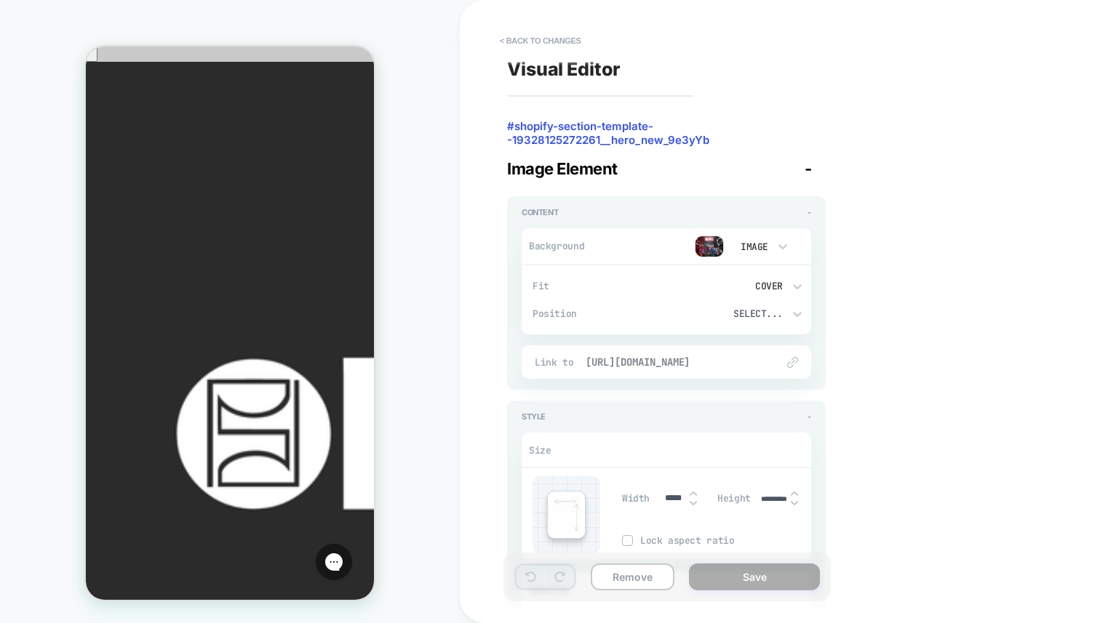
click at [601, 359] on span "[URL][DOMAIN_NAME]" at bounding box center [674, 362] width 176 height 13
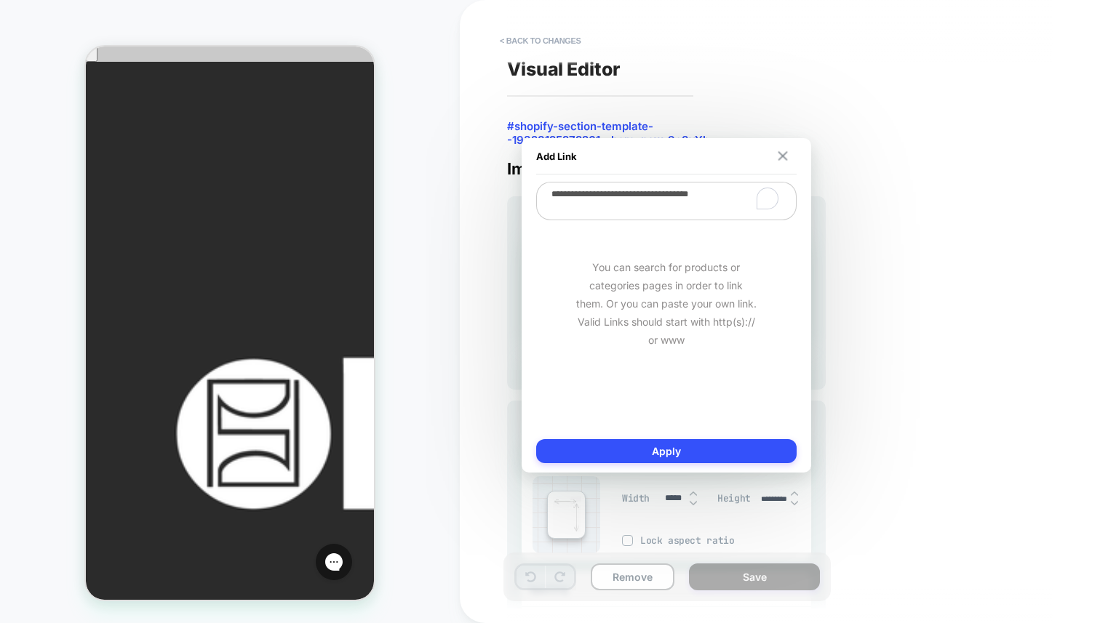
click at [786, 153] on img at bounding box center [782, 155] width 9 height 9
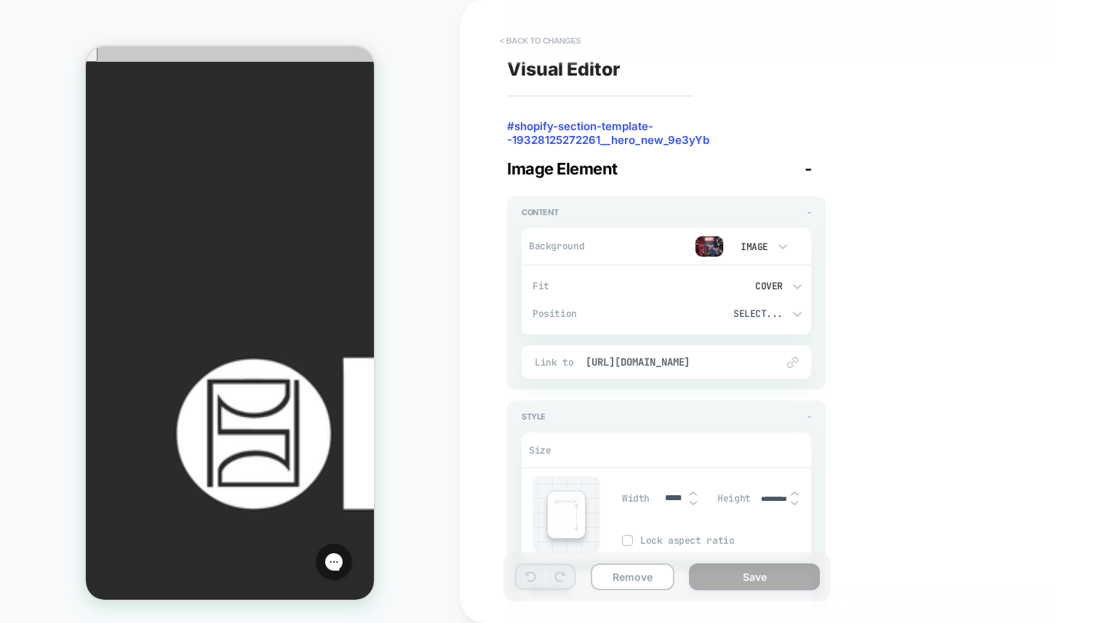
click at [506, 37] on button "< Back to changes" at bounding box center [540, 40] width 96 height 23
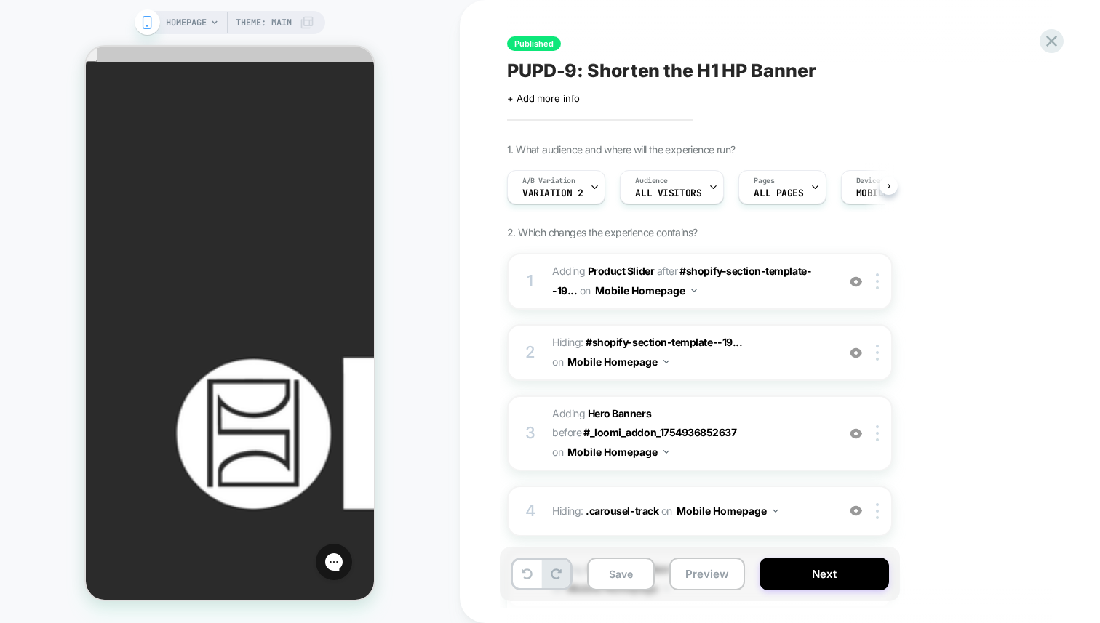
scroll to position [0, 1]
click at [554, 182] on span "A/B Variation" at bounding box center [548, 181] width 53 height 10
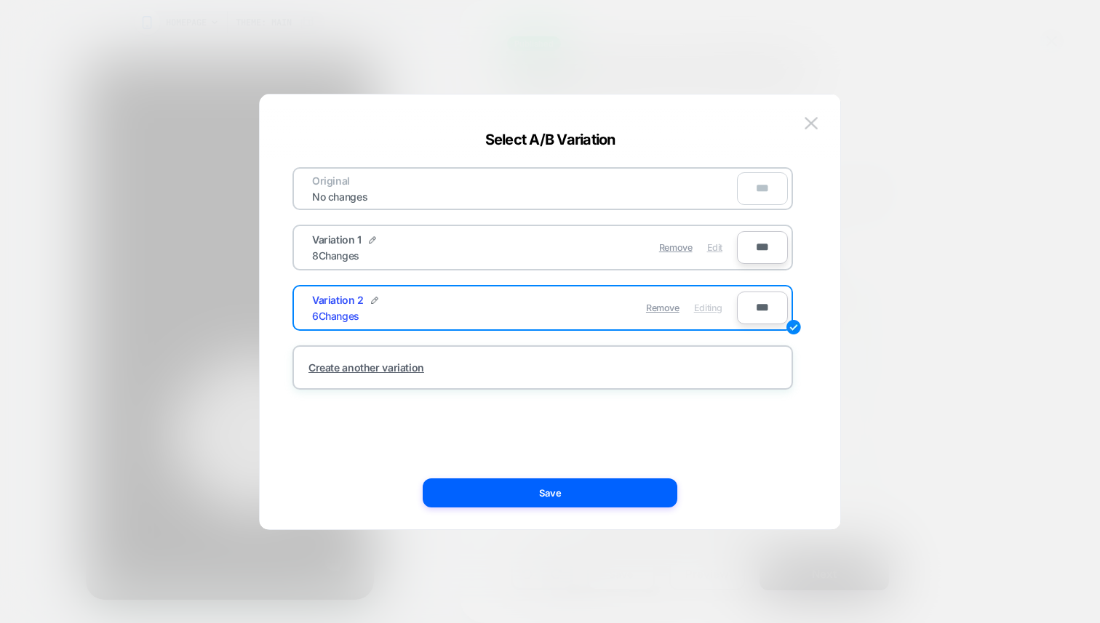
click at [718, 248] on span "Edit" at bounding box center [714, 247] width 15 height 11
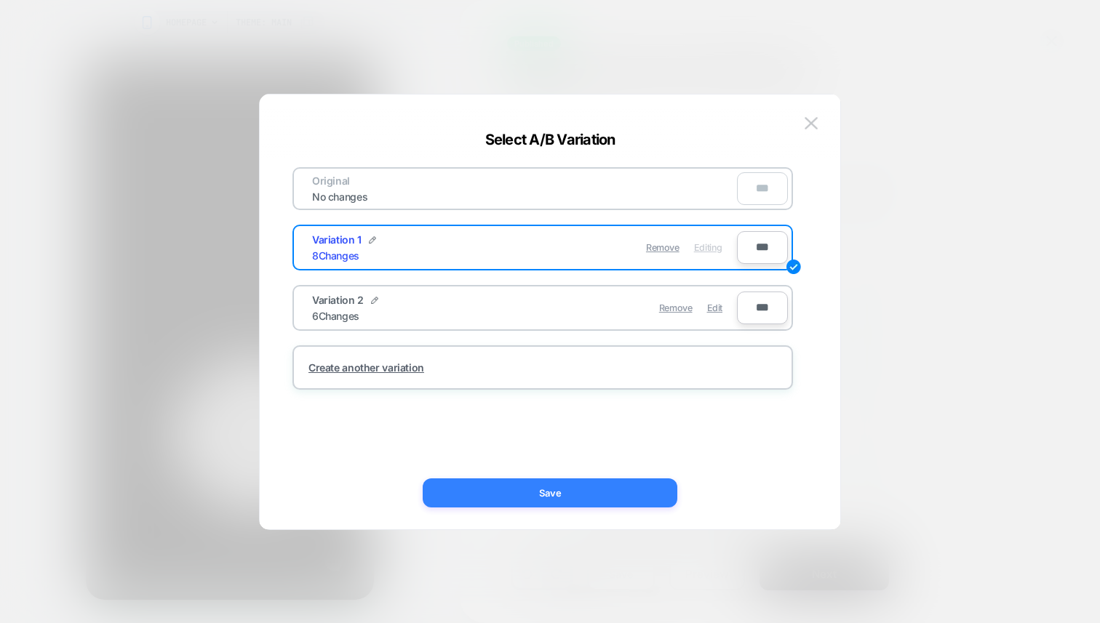
click at [578, 479] on button "Save" at bounding box center [550, 493] width 255 height 29
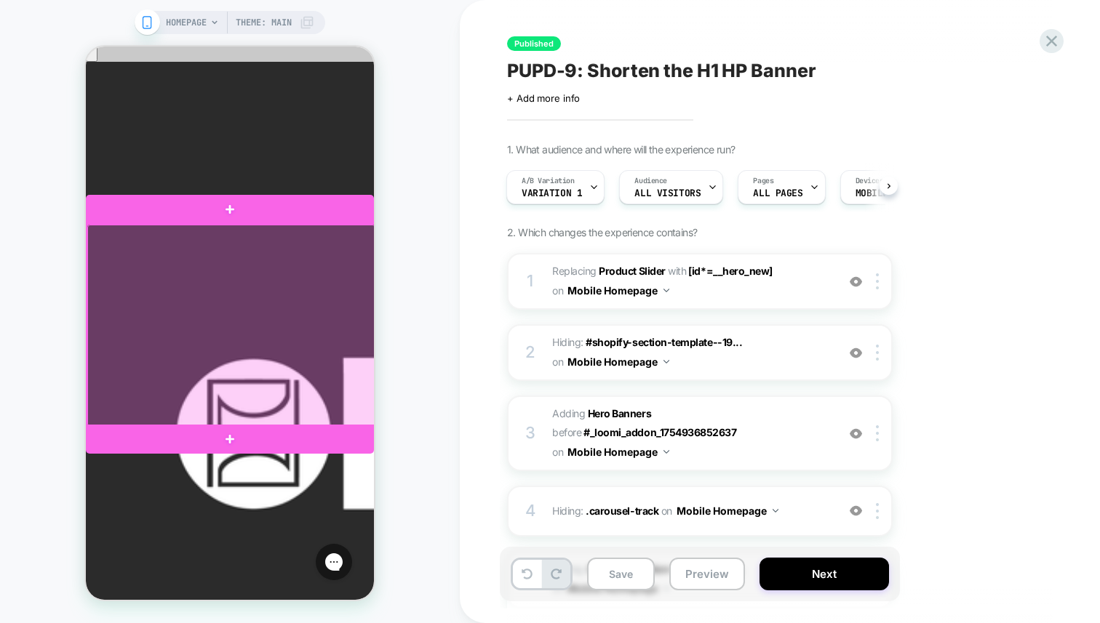
click at [325, 310] on div at bounding box center [231, 326] width 288 height 202
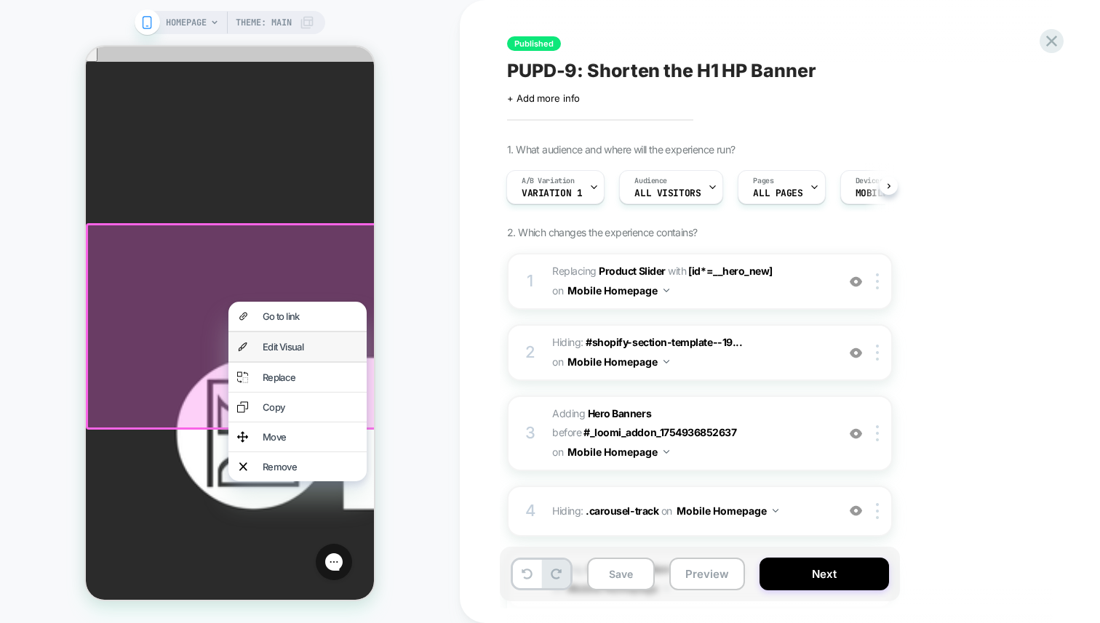
click at [315, 350] on div "Edit Visual" at bounding box center [310, 347] width 95 height 12
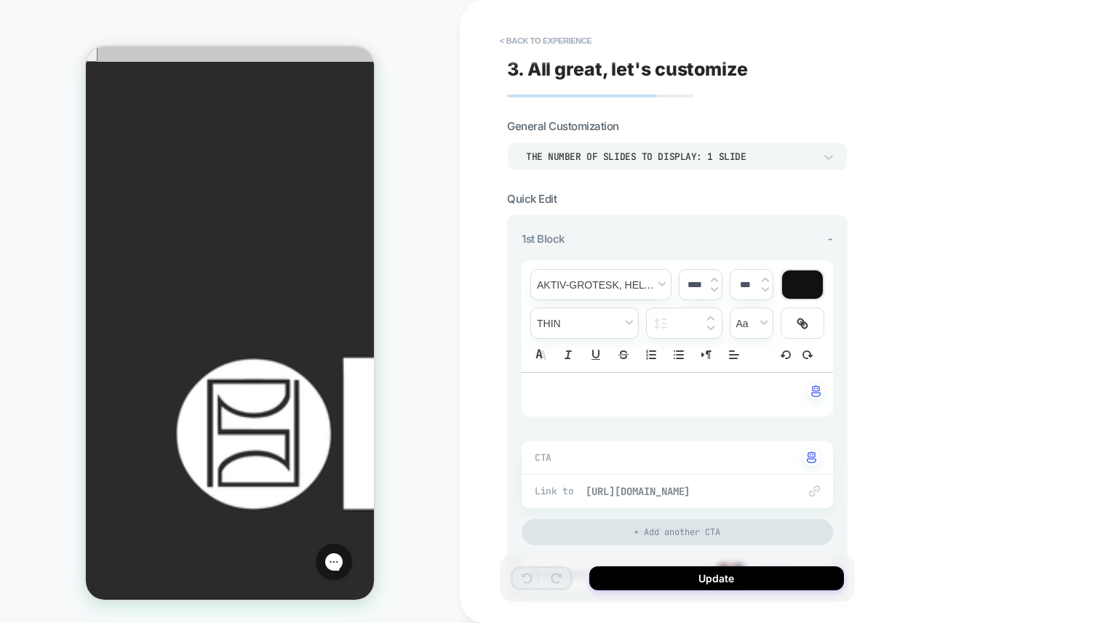
click at [615, 485] on span "[URL][DOMAIN_NAME]" at bounding box center [685, 491] width 198 height 13
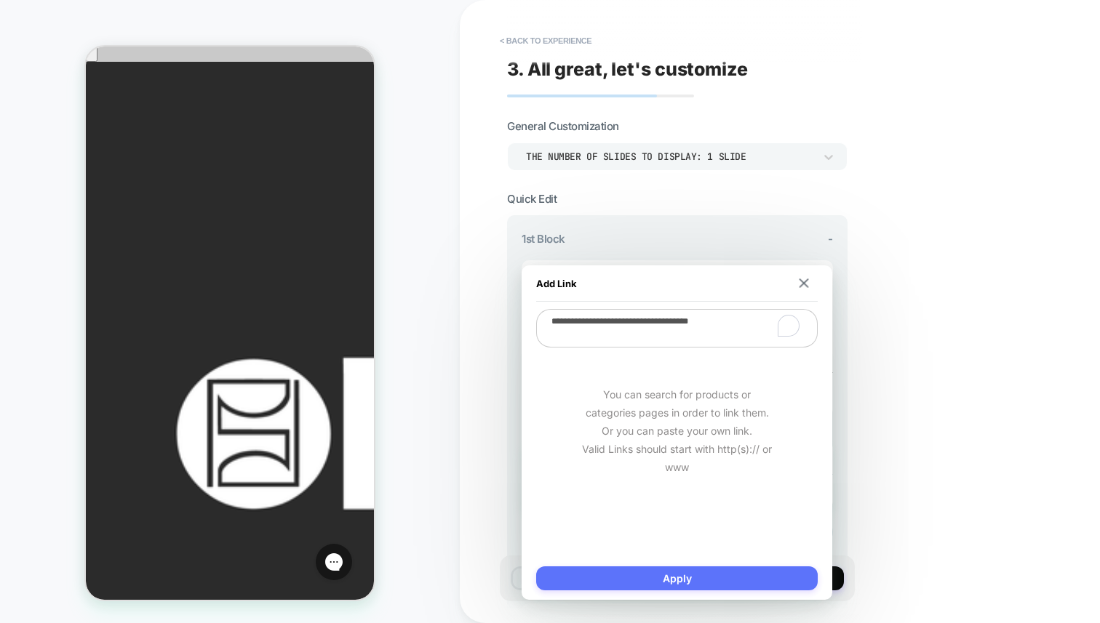
click at [650, 576] on button "Apply" at bounding box center [677, 579] width 282 height 24
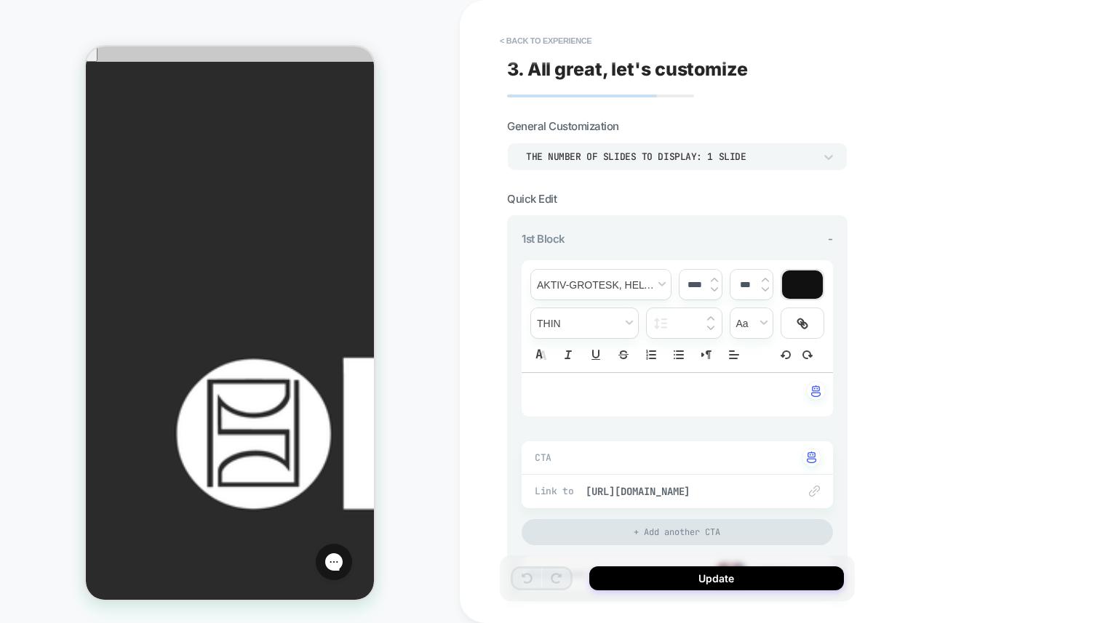
click at [650, 576] on button "Update" at bounding box center [716, 579] width 255 height 24
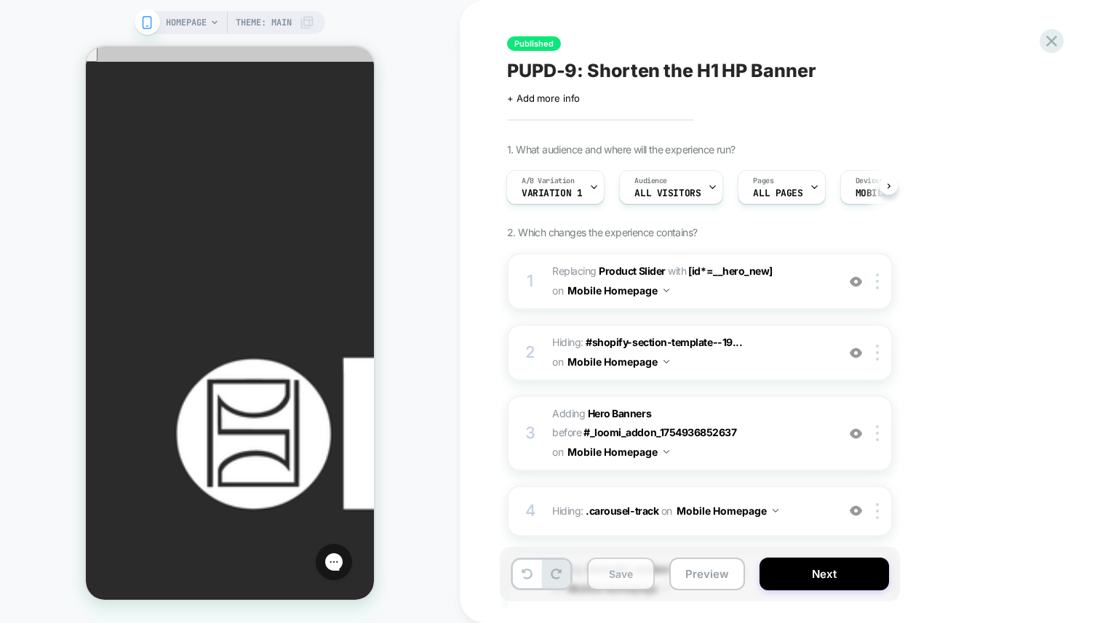
click at [624, 577] on button "Save" at bounding box center [621, 574] width 68 height 33
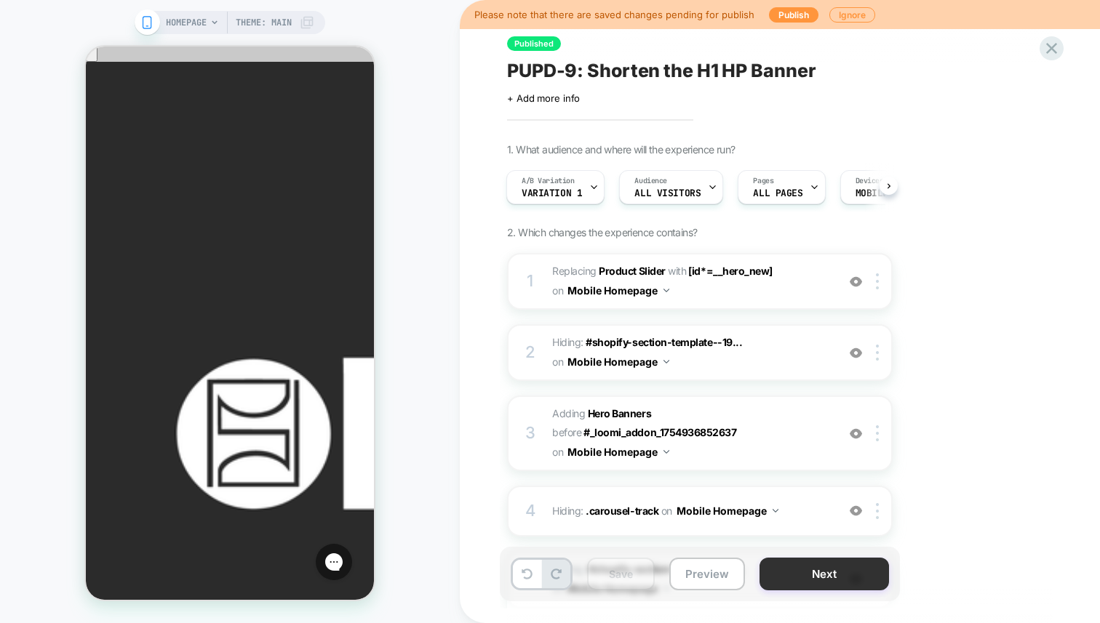
click at [820, 563] on button "Next" at bounding box center [823, 574] width 129 height 33
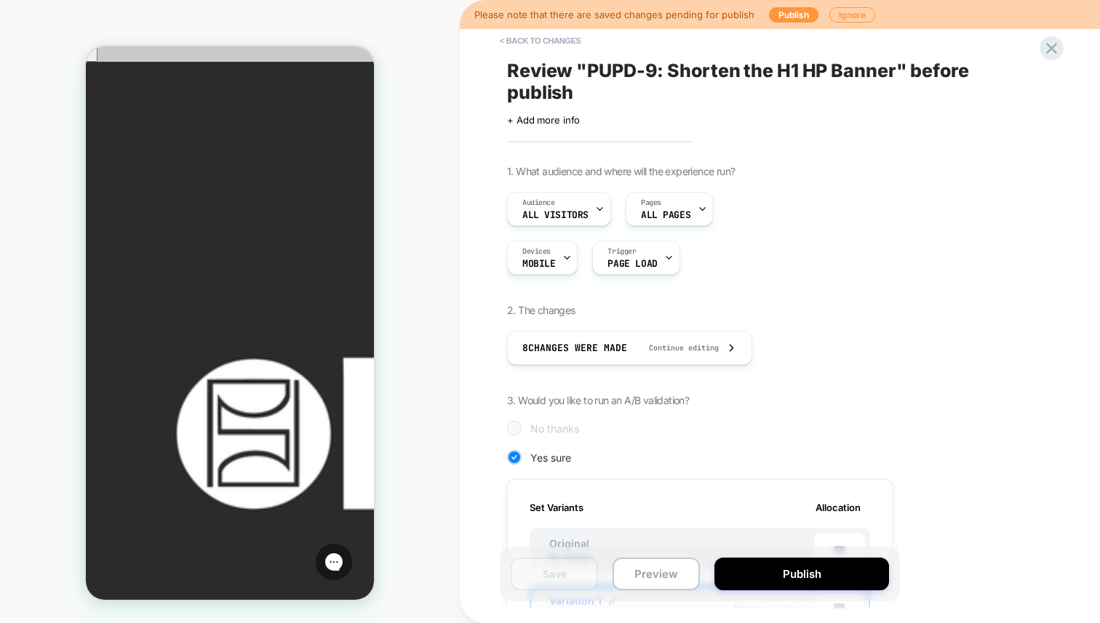
scroll to position [0, 1]
click at [820, 563] on button "Publish" at bounding box center [801, 574] width 175 height 33
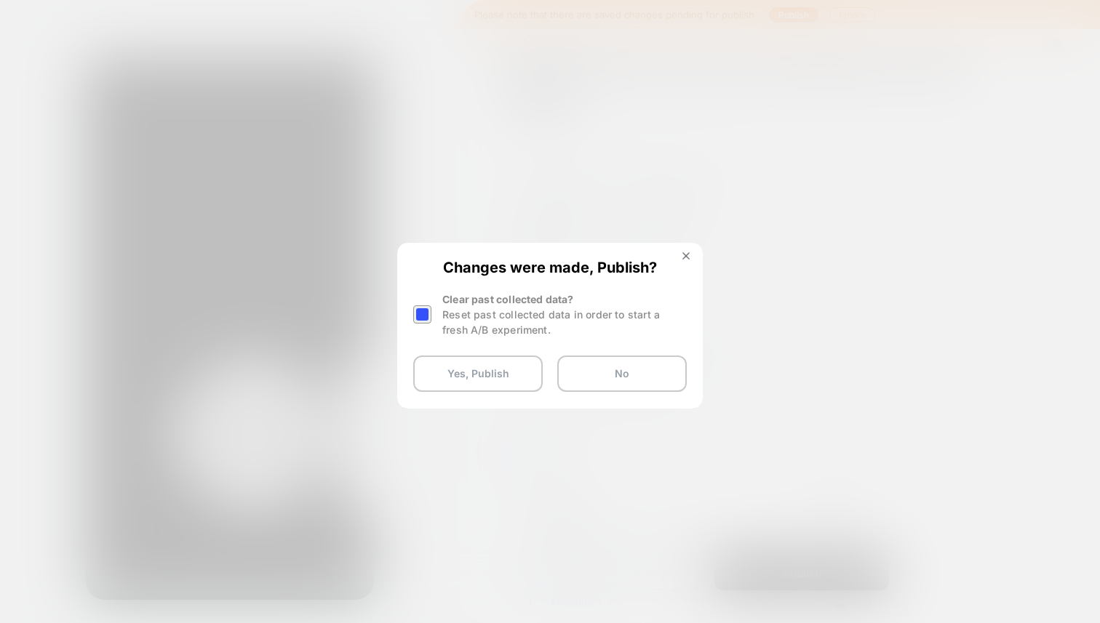
click at [422, 313] on div at bounding box center [422, 315] width 18 height 18
click at [476, 370] on button "Yes, Publish" at bounding box center [477, 374] width 129 height 36
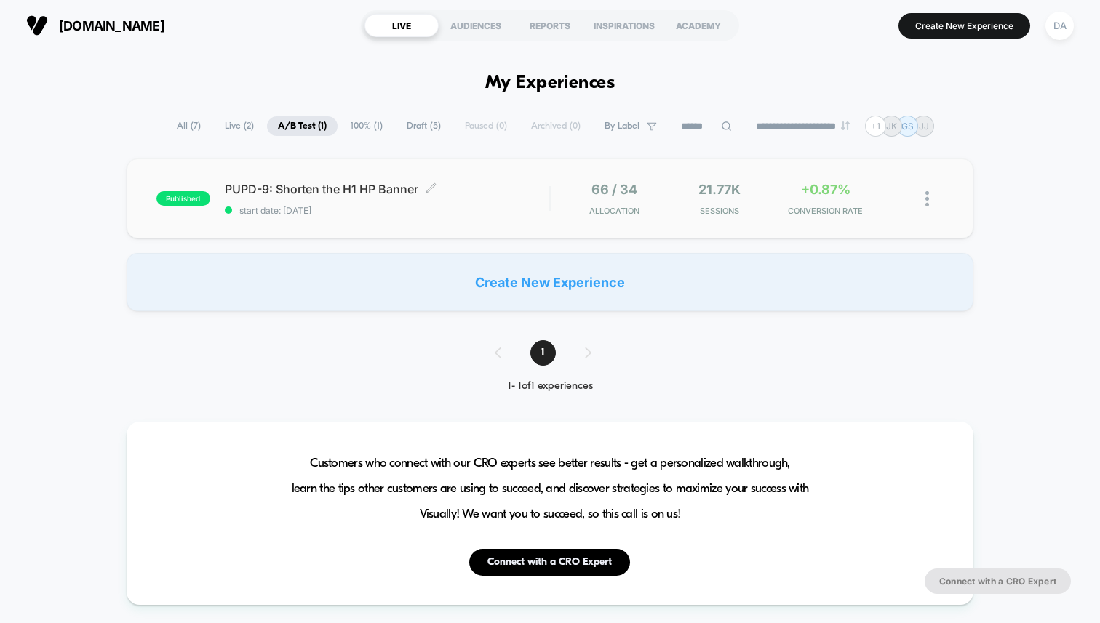
click at [351, 188] on span "PUPD-9: Shorten the H1 HP Banner Click to edit experience details" at bounding box center [387, 189] width 324 height 15
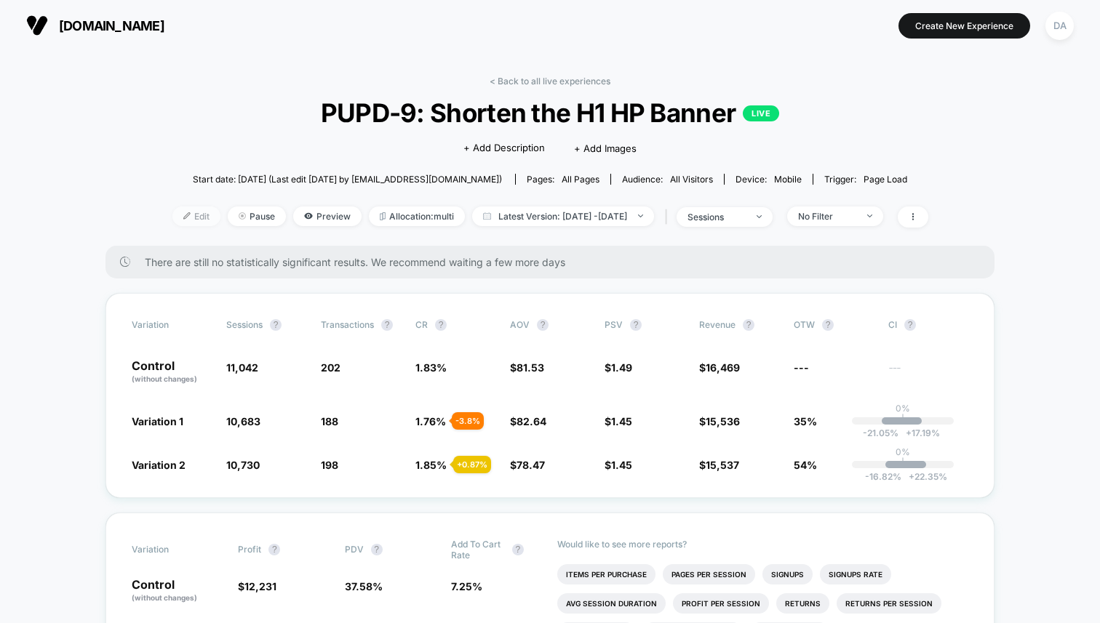
click at [176, 220] on span "Edit" at bounding box center [196, 217] width 48 height 20
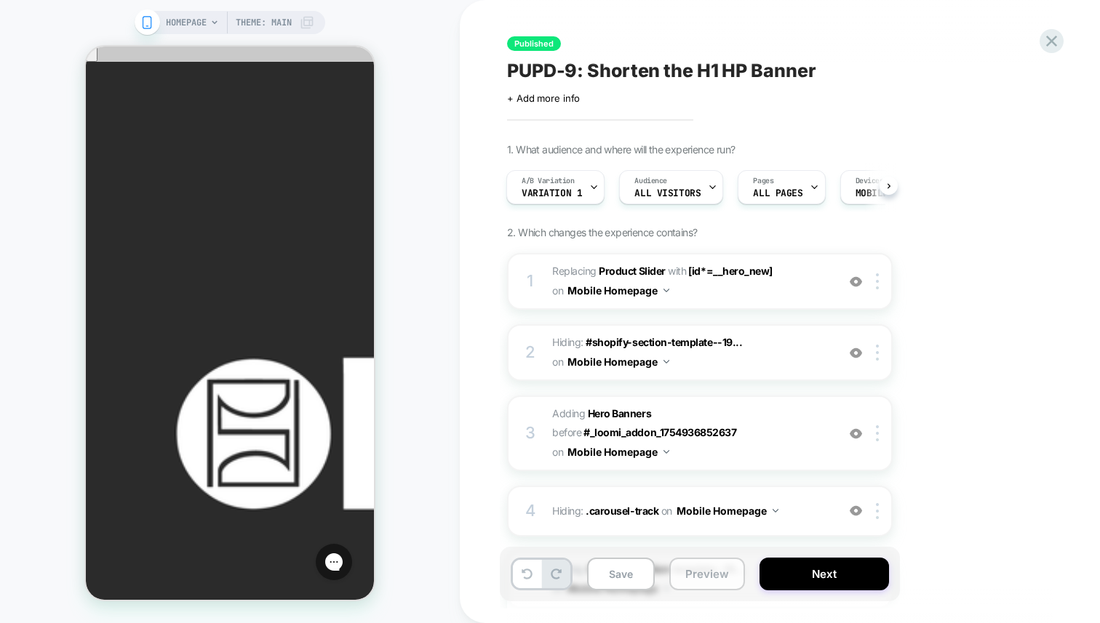
click at [699, 566] on button "Preview" at bounding box center [707, 574] width 76 height 33
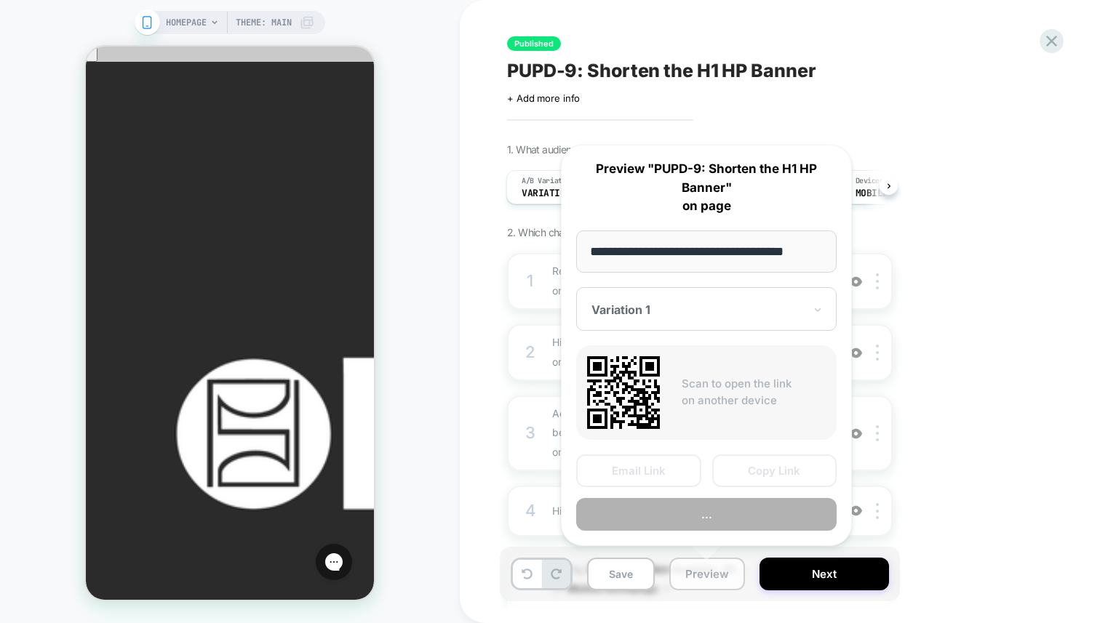
scroll to position [0, 11]
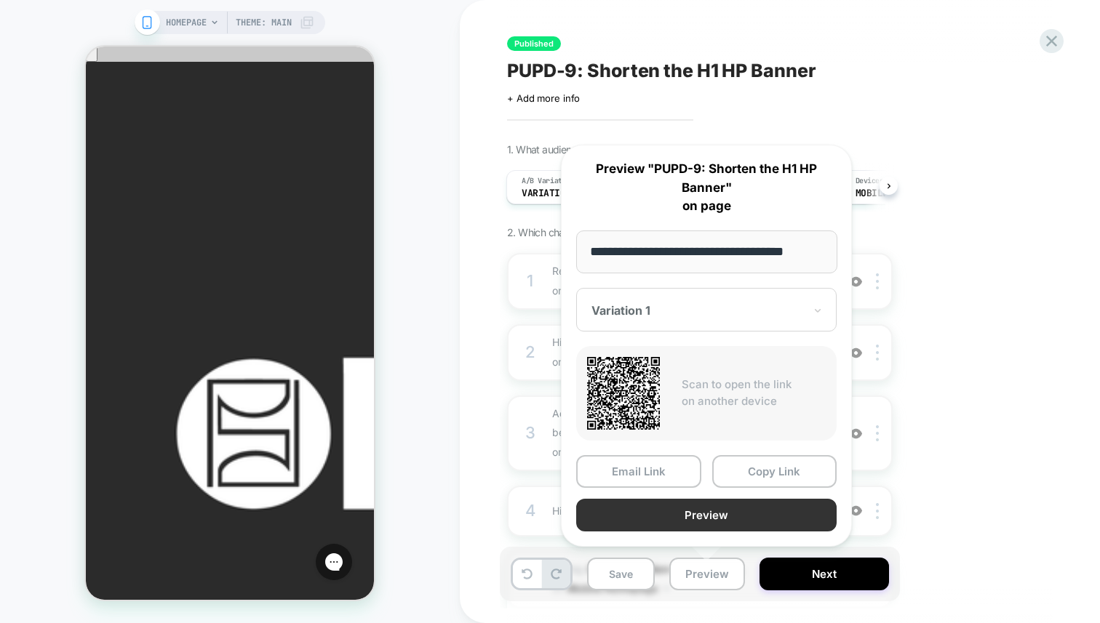
click at [718, 514] on button "Preview" at bounding box center [706, 515] width 260 height 33
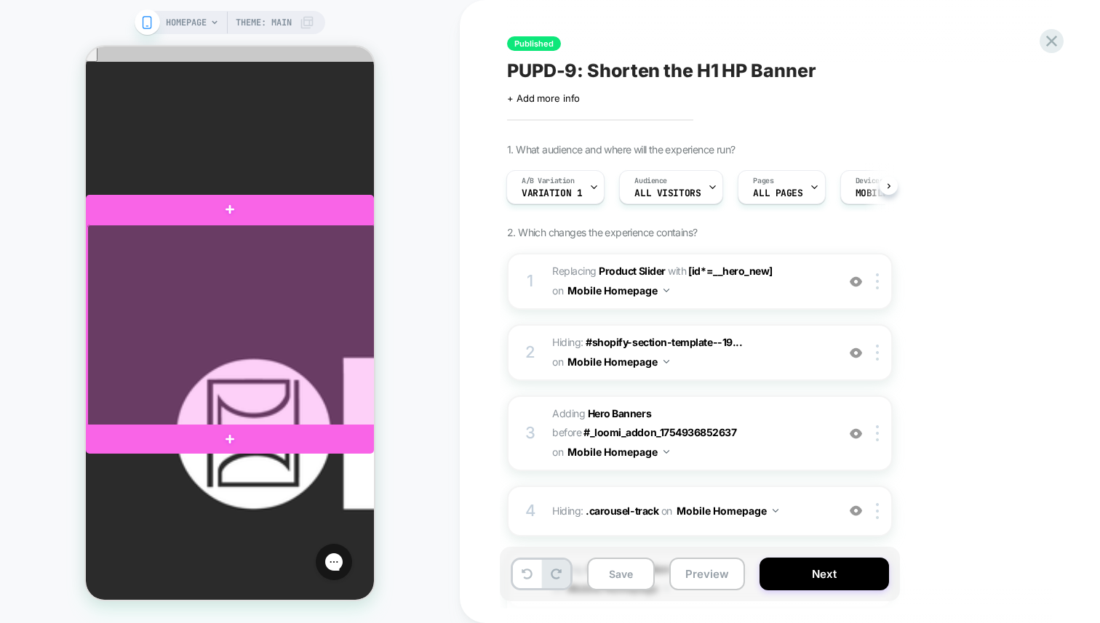
click at [242, 292] on div at bounding box center [231, 326] width 288 height 202
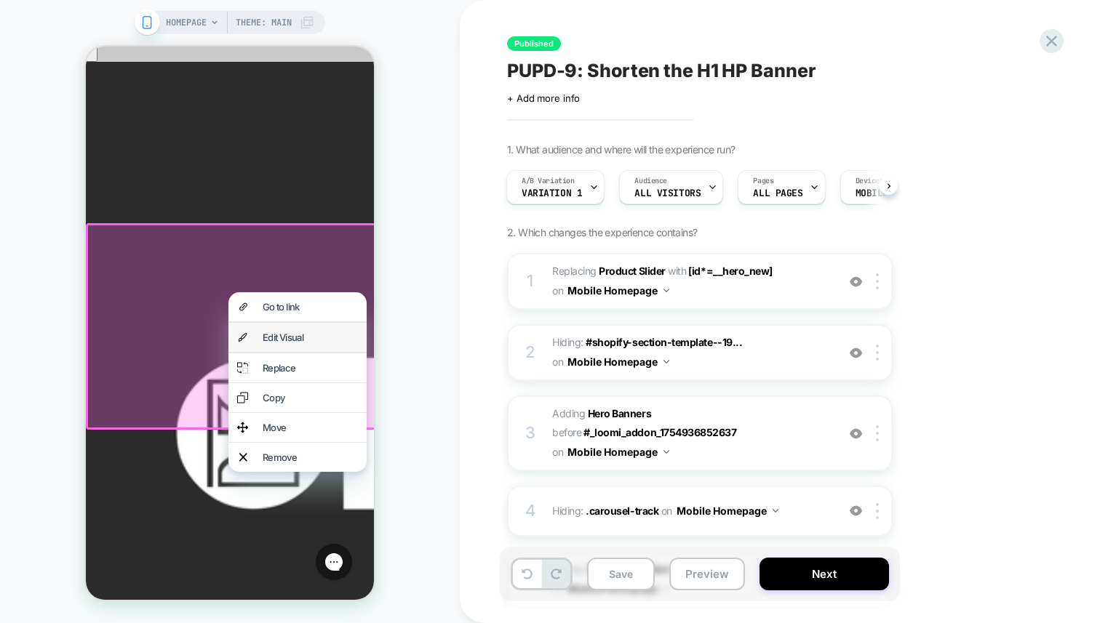
click at [260, 351] on div "Edit Visual" at bounding box center [297, 337] width 138 height 29
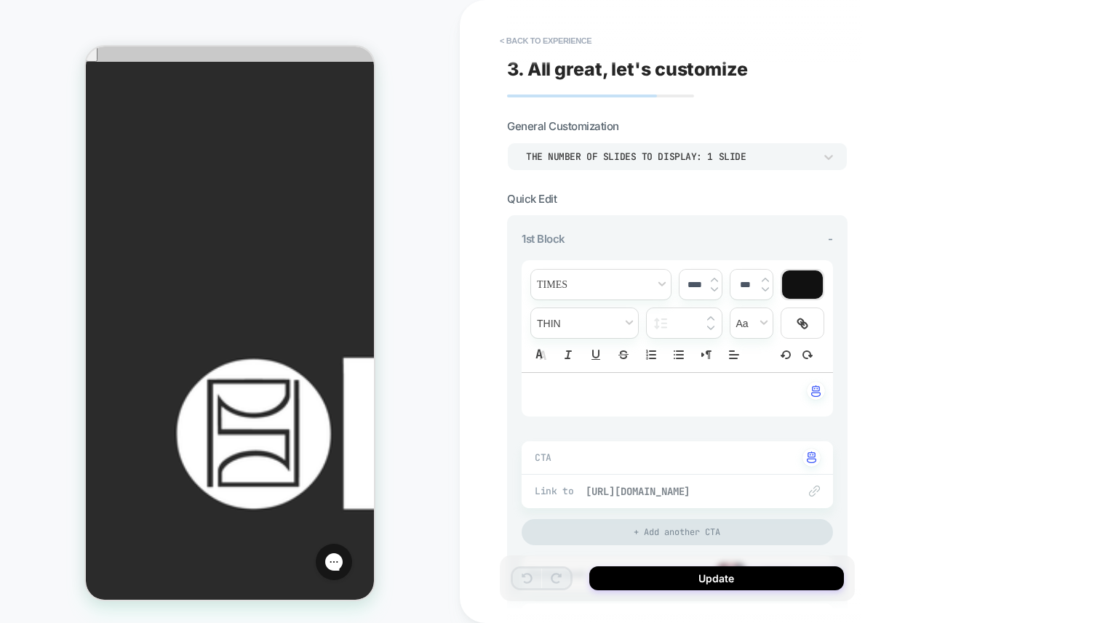
click at [659, 494] on span "[URL][DOMAIN_NAME]" at bounding box center [685, 491] width 198 height 13
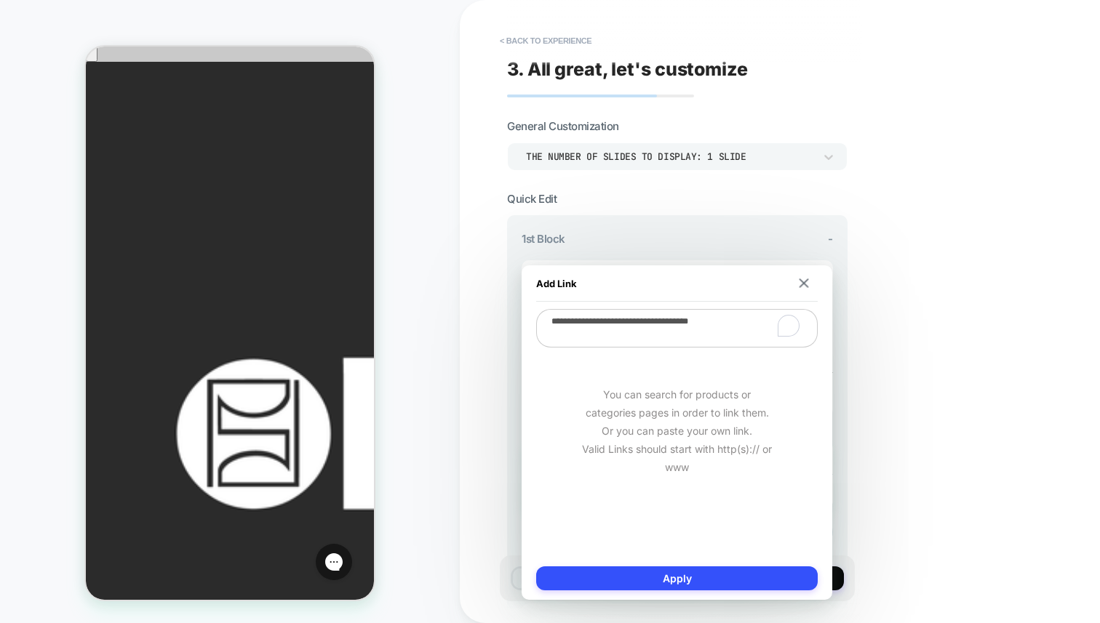
click at [758, 321] on textarea "**********" at bounding box center [677, 328] width 282 height 39
type textarea "*"
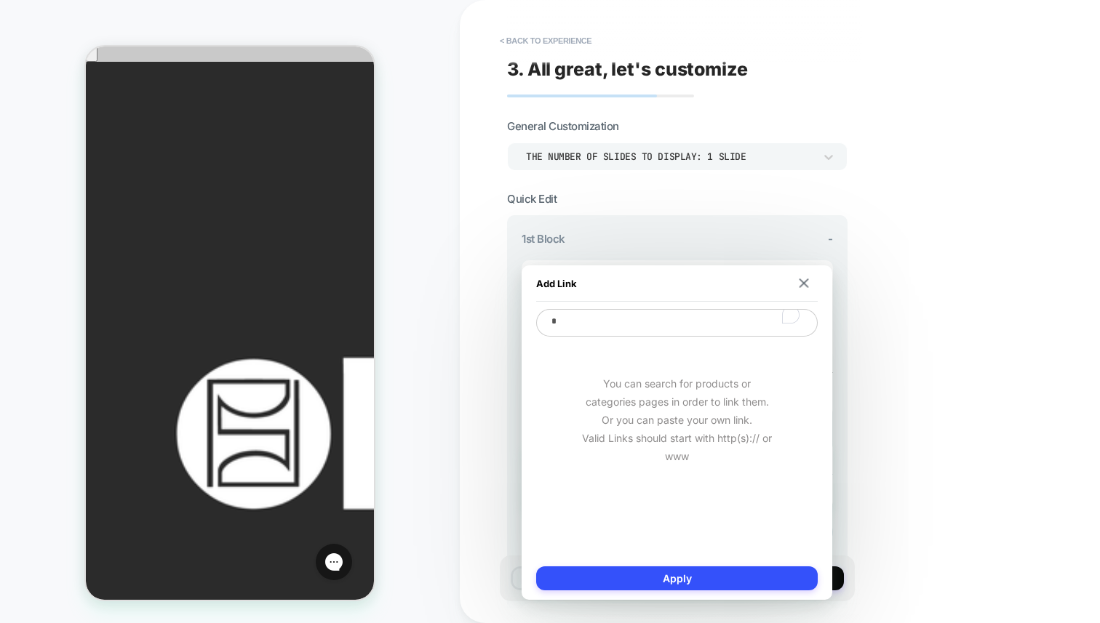
type textarea "**"
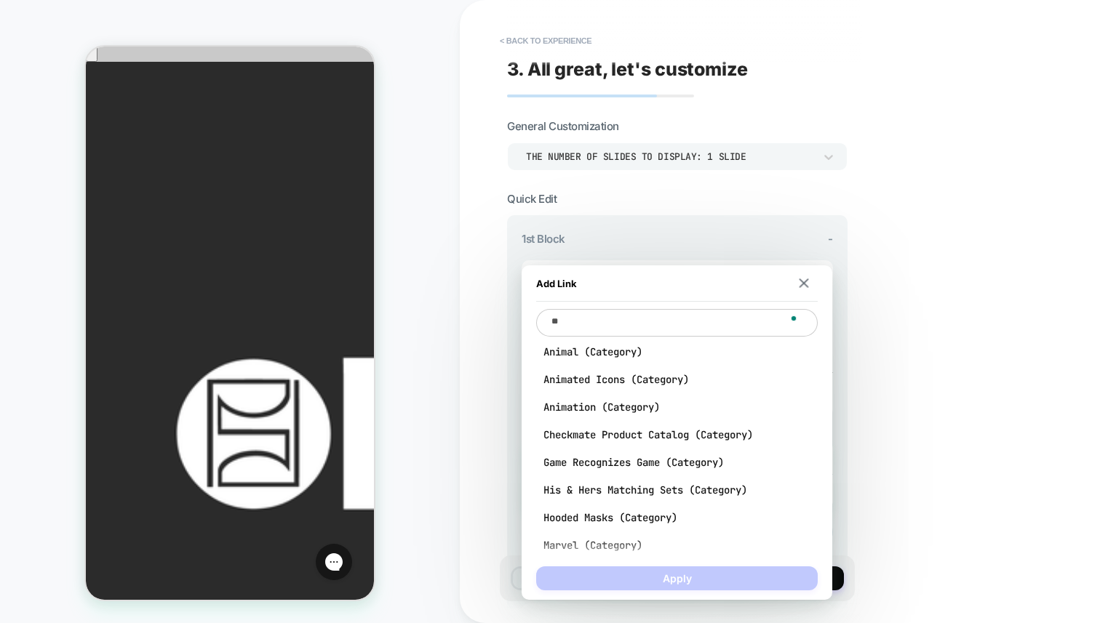
type textarea "*"
type textarea "***"
type textarea "*"
type textarea "****"
type textarea "*"
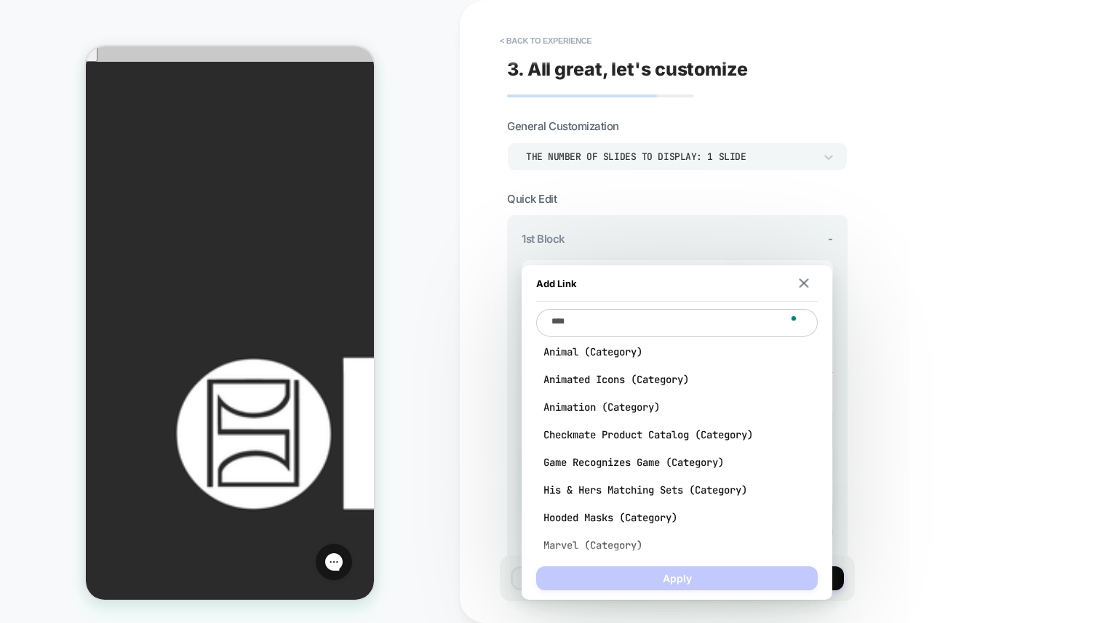
type textarea "*****"
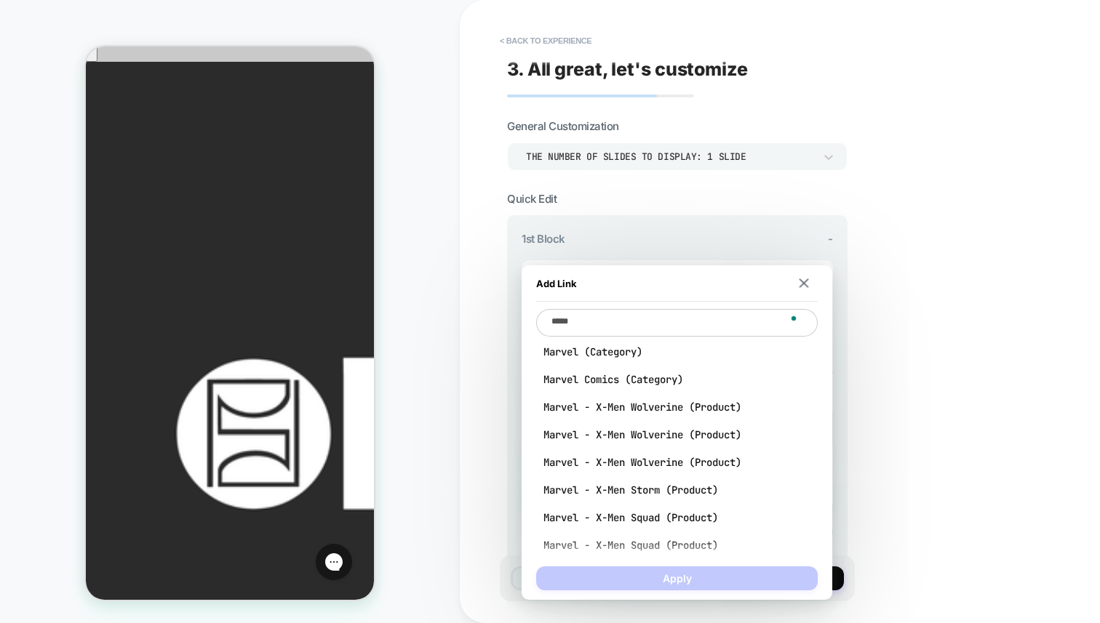
type textarea "*"
type textarea "******"
type textarea "*"
type textarea "******"
click at [704, 358] on span "Marvel (Category)" at bounding box center [676, 352] width 267 height 13
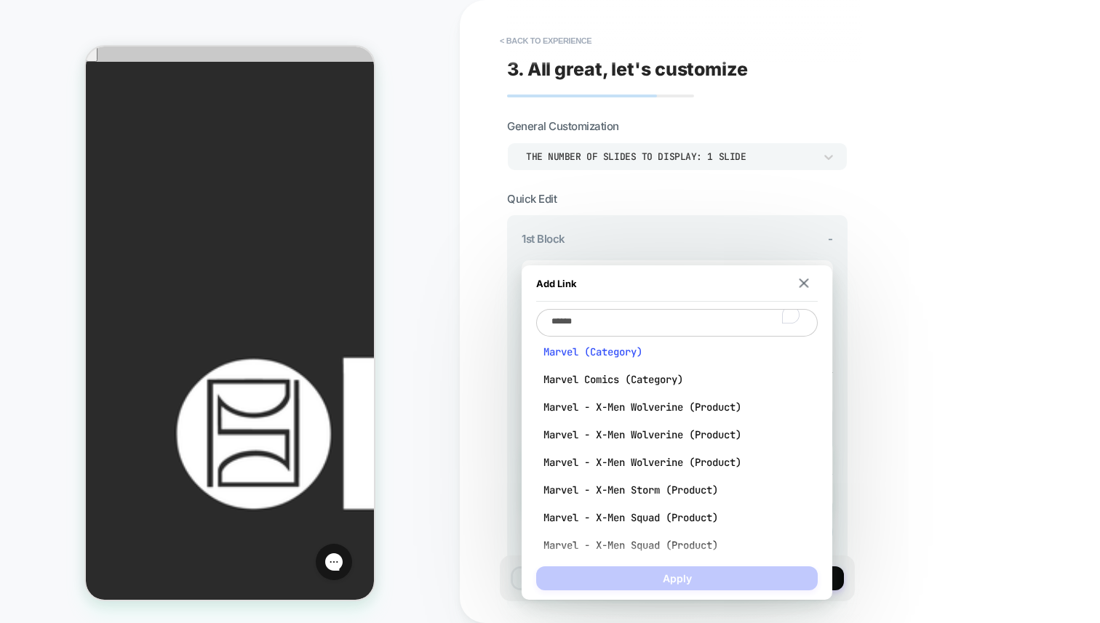
type textarea "*"
type textarea "**********"
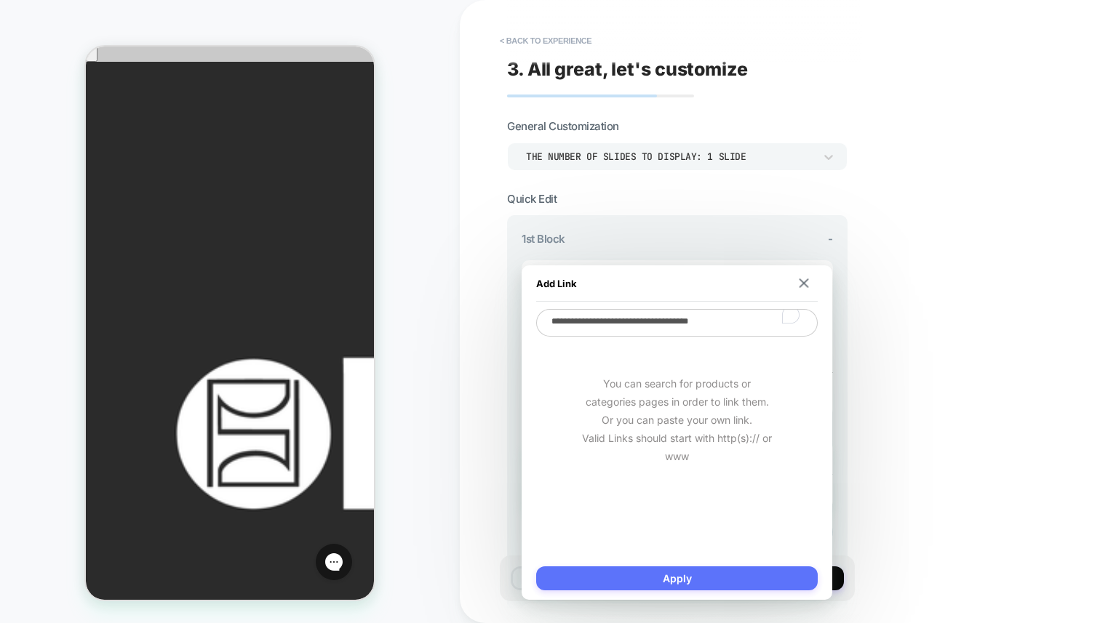
click at [696, 583] on button "Apply" at bounding box center [677, 579] width 282 height 24
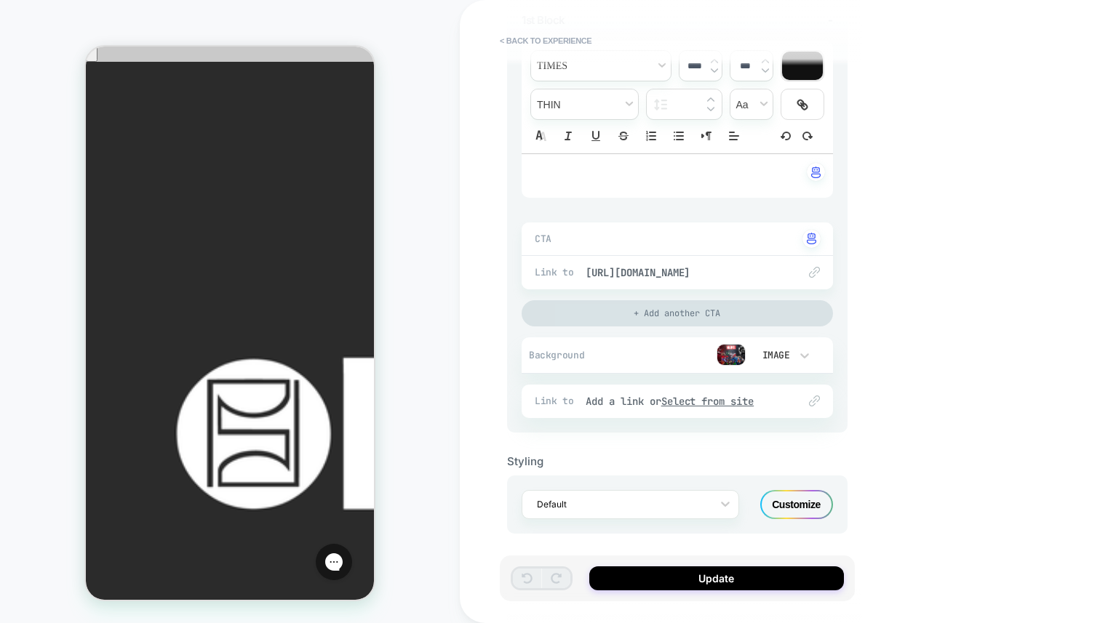
scroll to position [221, 0]
click at [644, 397] on div "Add a link or Select from site" at bounding box center [685, 399] width 198 height 13
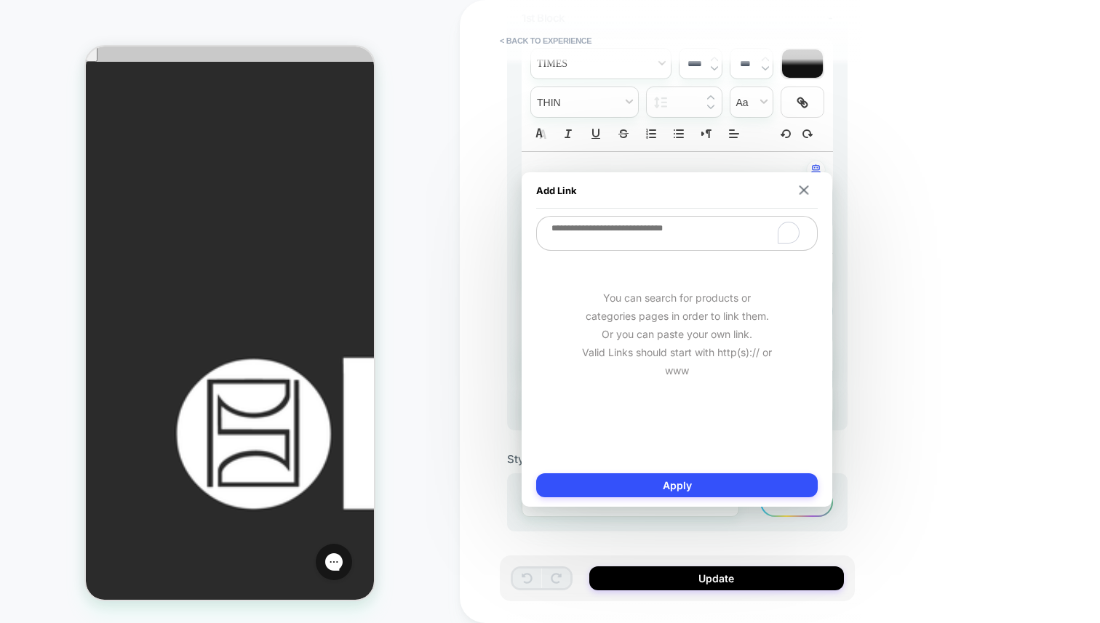
type textarea "*"
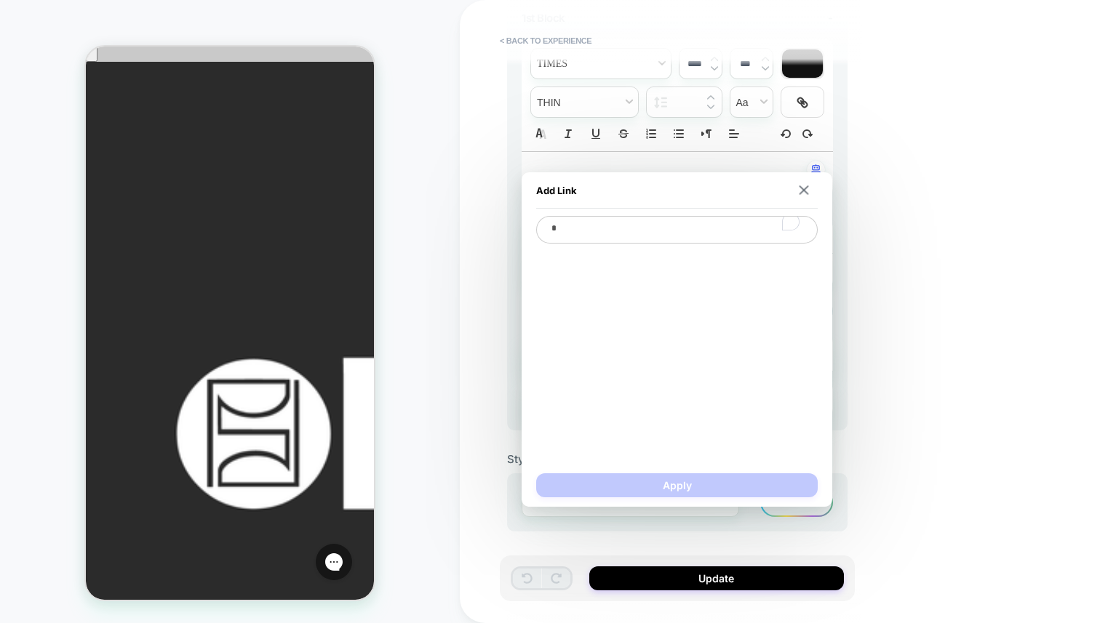
type textarea "*"
type textarea "**"
type textarea "*"
type textarea "***"
type textarea "*"
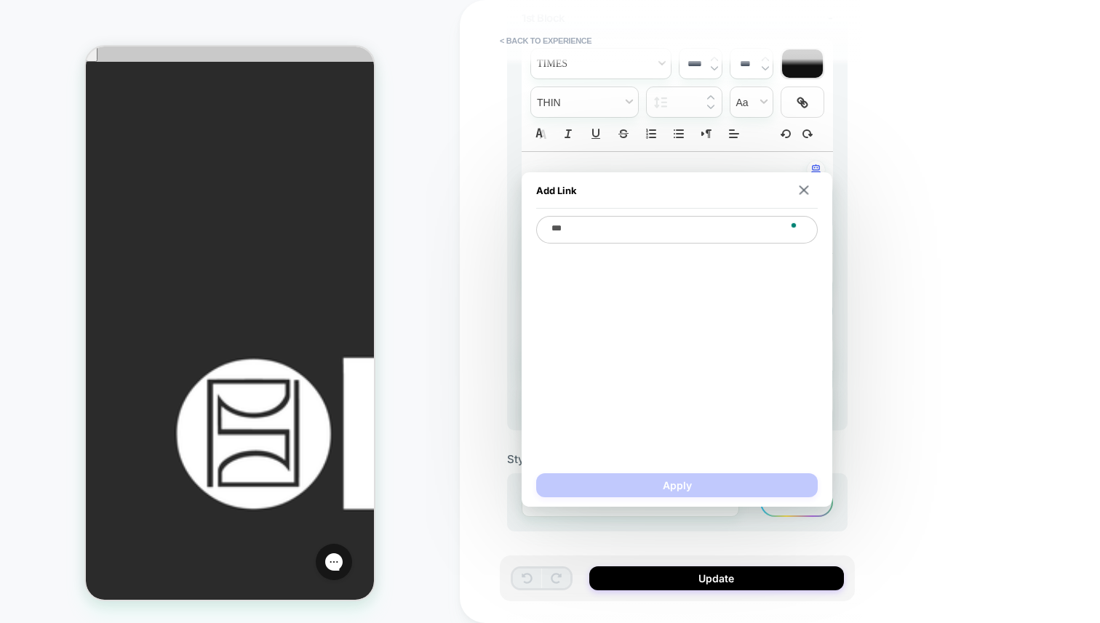
type textarea "****"
type textarea "*"
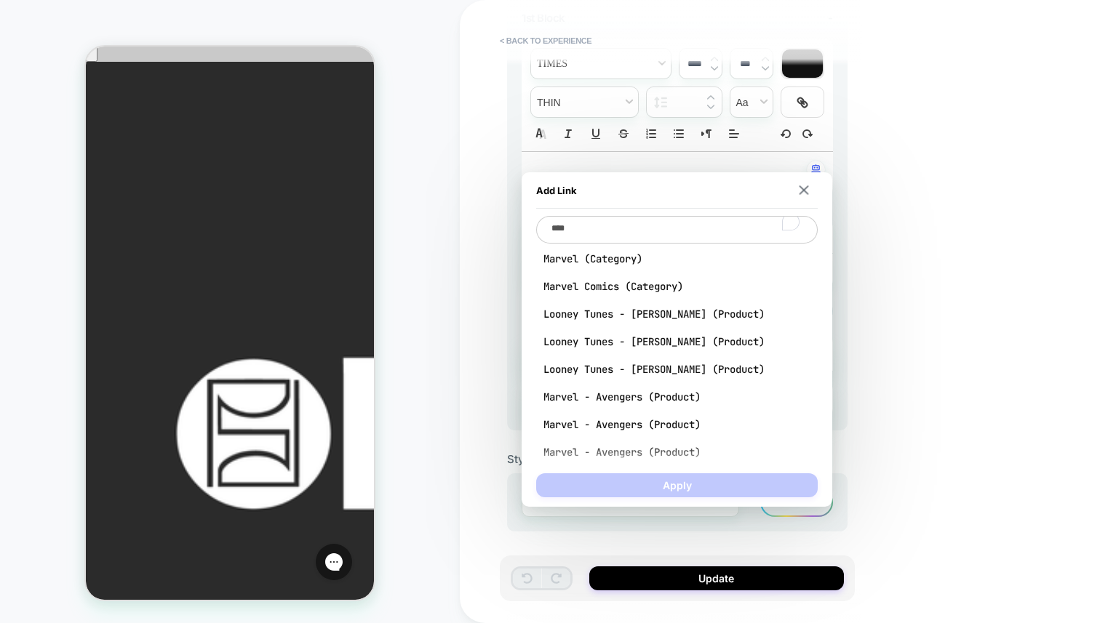
type textarea "****"
click at [658, 266] on div "Marvel (Category) Marvel Comics (Category) Looney Tunes - [PERSON_NAME] (Produc…" at bounding box center [677, 368] width 282 height 247
click at [626, 258] on span "Marvel (Category)" at bounding box center [676, 258] width 267 height 13
type textarea "*"
type textarea "**********"
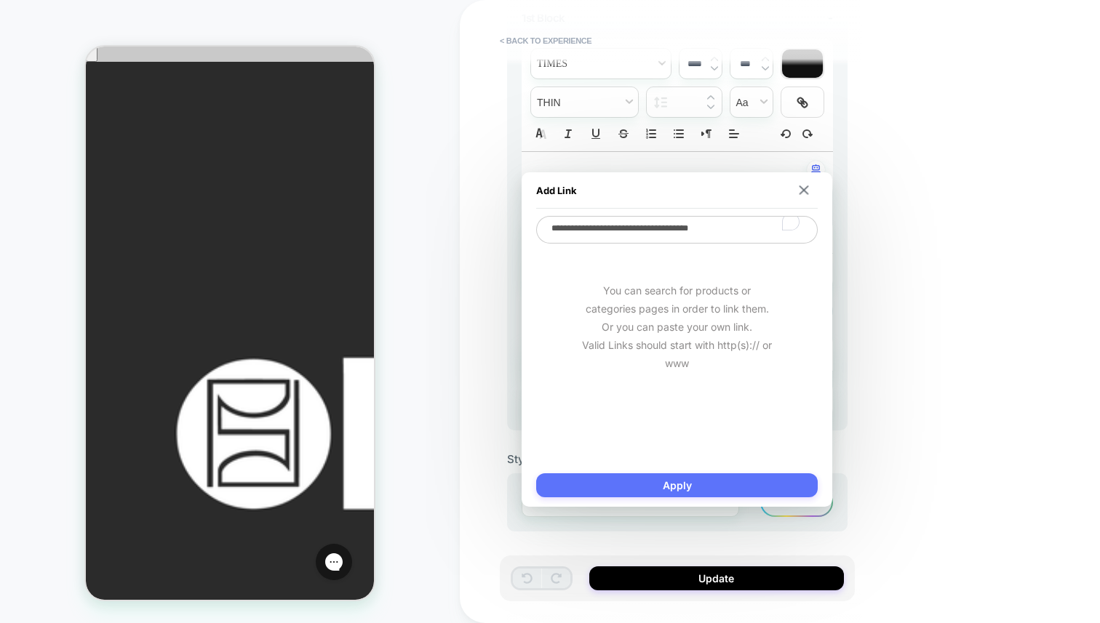
click at [678, 482] on button "Apply" at bounding box center [677, 486] width 282 height 24
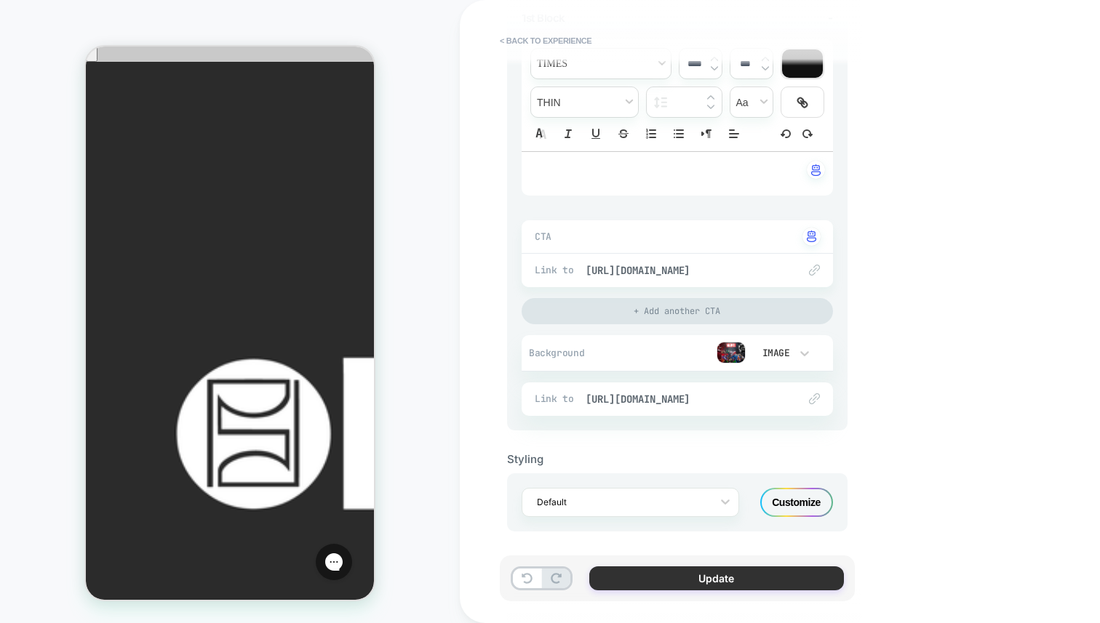
click at [661, 570] on button "Update" at bounding box center [716, 579] width 255 height 24
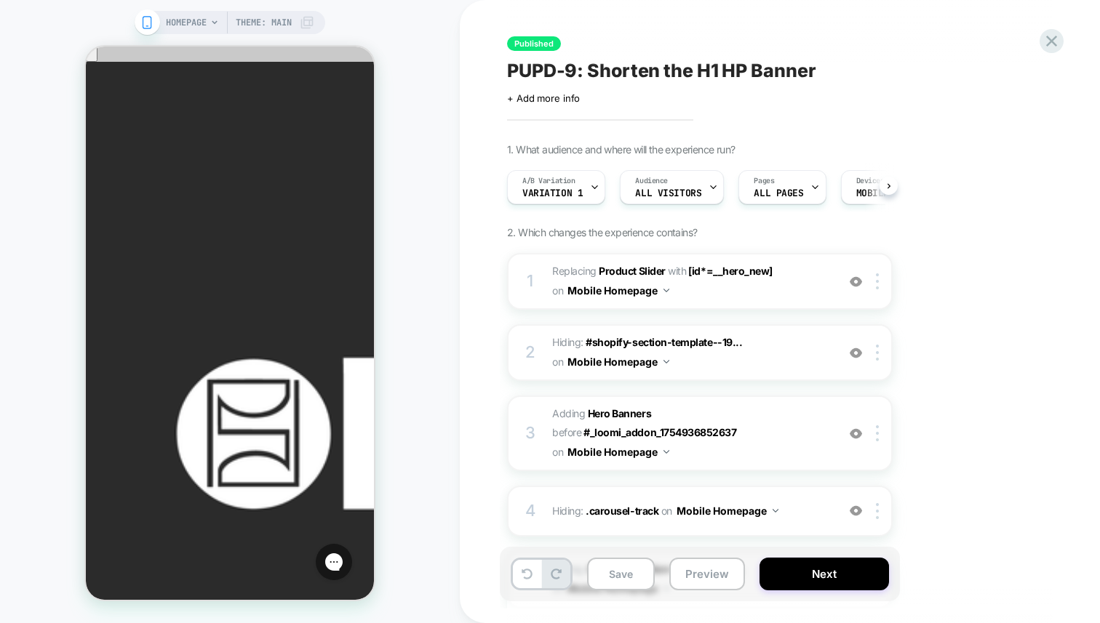
scroll to position [0, 1]
click at [629, 575] on button "Save" at bounding box center [621, 574] width 68 height 33
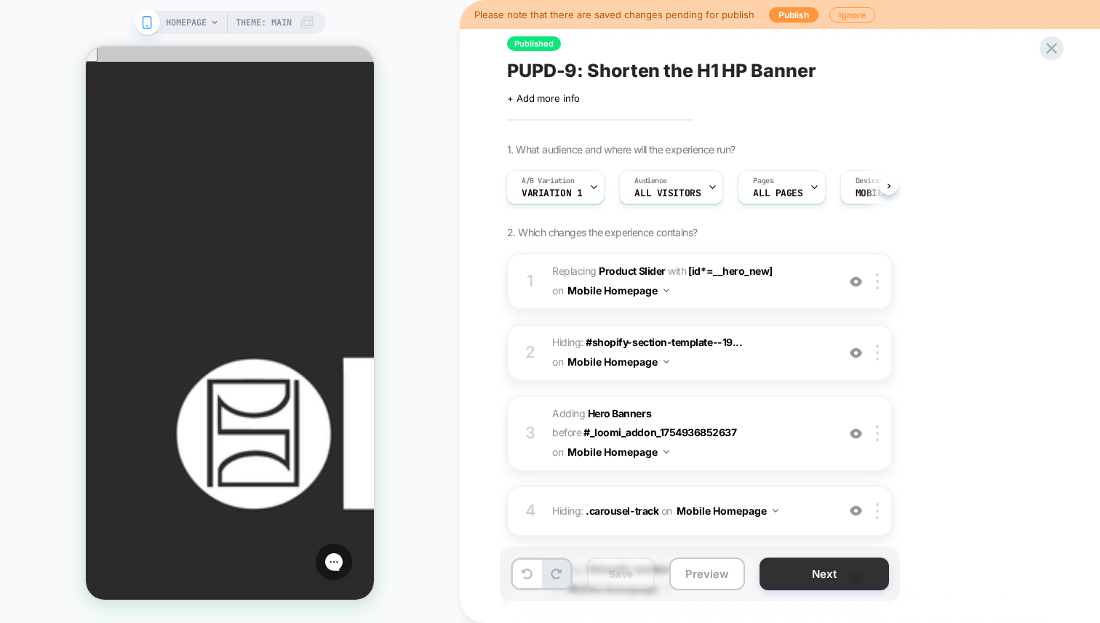
click at [791, 560] on button "Next" at bounding box center [823, 574] width 129 height 33
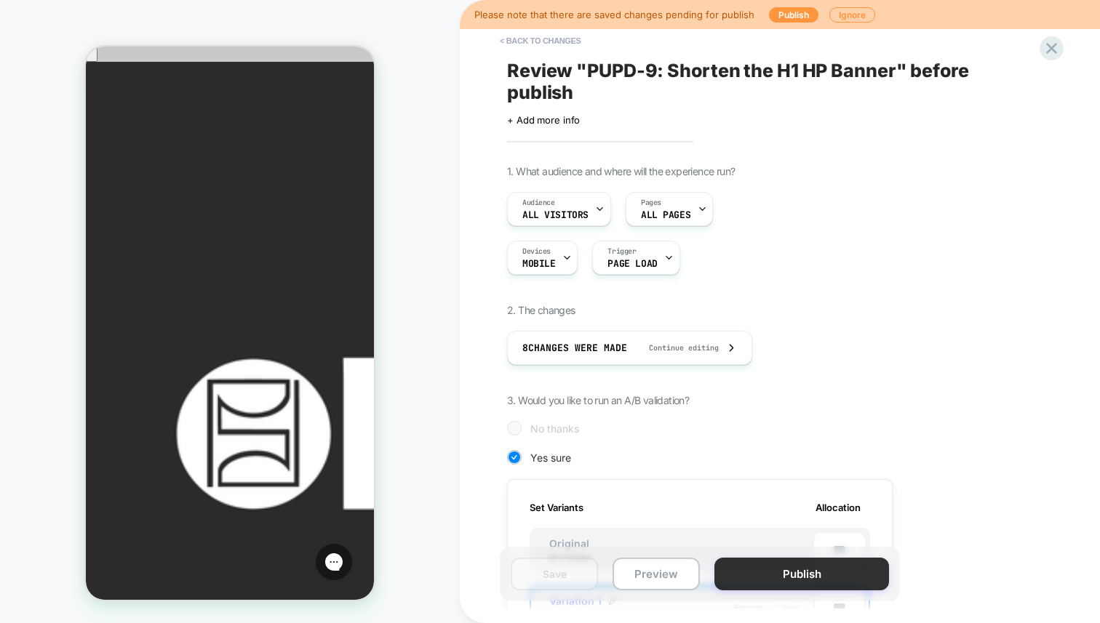
scroll to position [0, 1]
click at [782, 581] on button "Publish" at bounding box center [801, 574] width 175 height 33
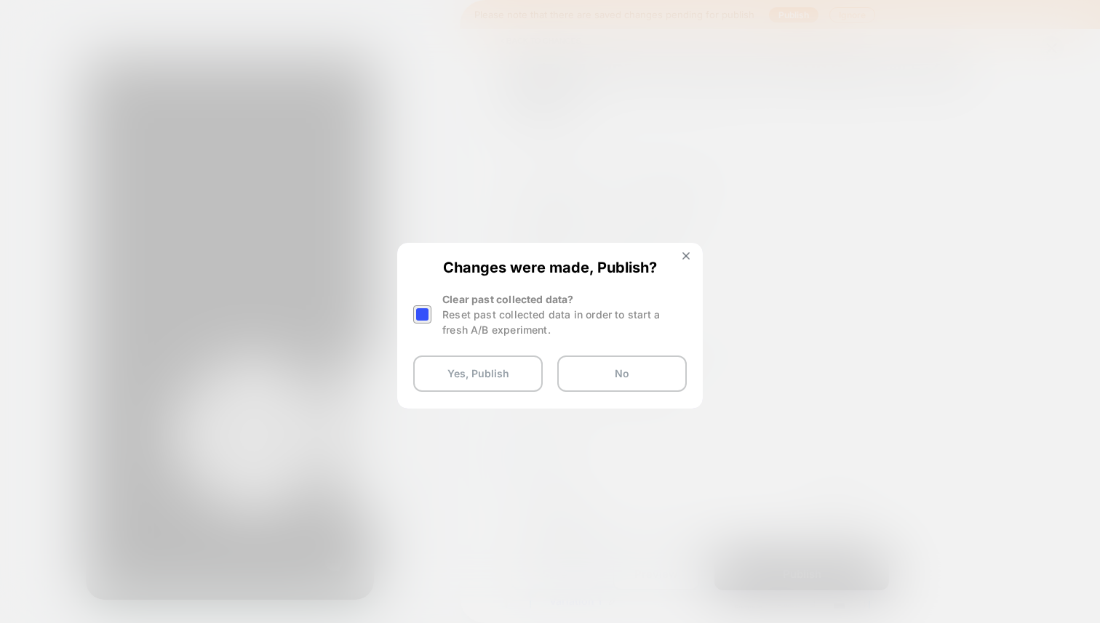
click at [421, 311] on div at bounding box center [422, 315] width 18 height 18
click at [471, 369] on button "Yes, Publish" at bounding box center [477, 374] width 129 height 36
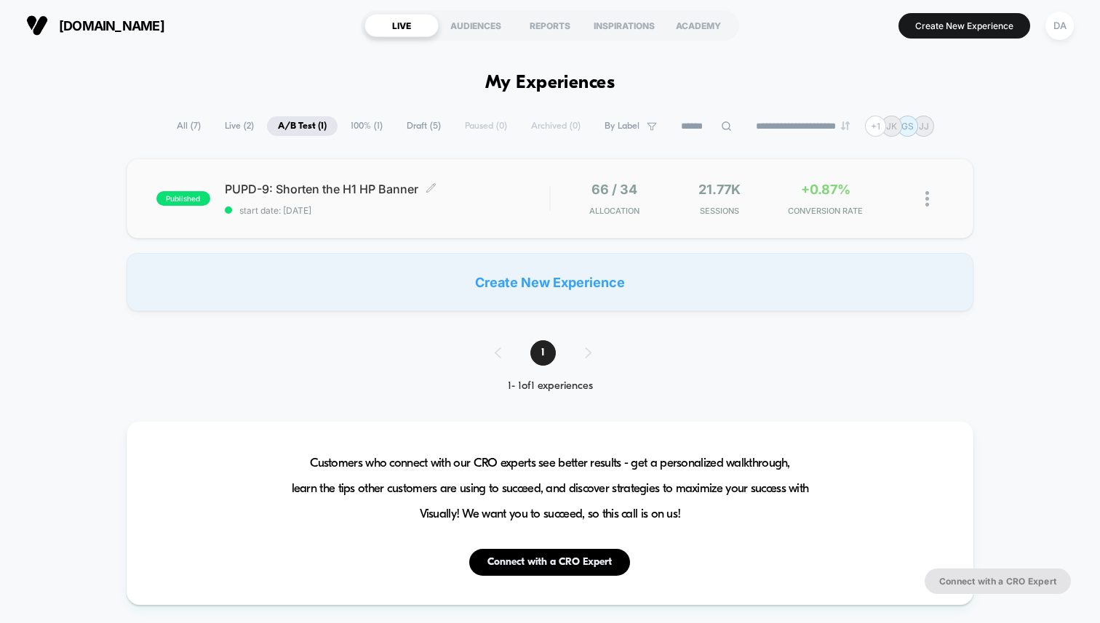
click at [335, 182] on span "PUPD-9: Shorten the H1 HP Banner Click to edit experience details" at bounding box center [387, 189] width 324 height 15
